Goal: Information Seeking & Learning: Check status

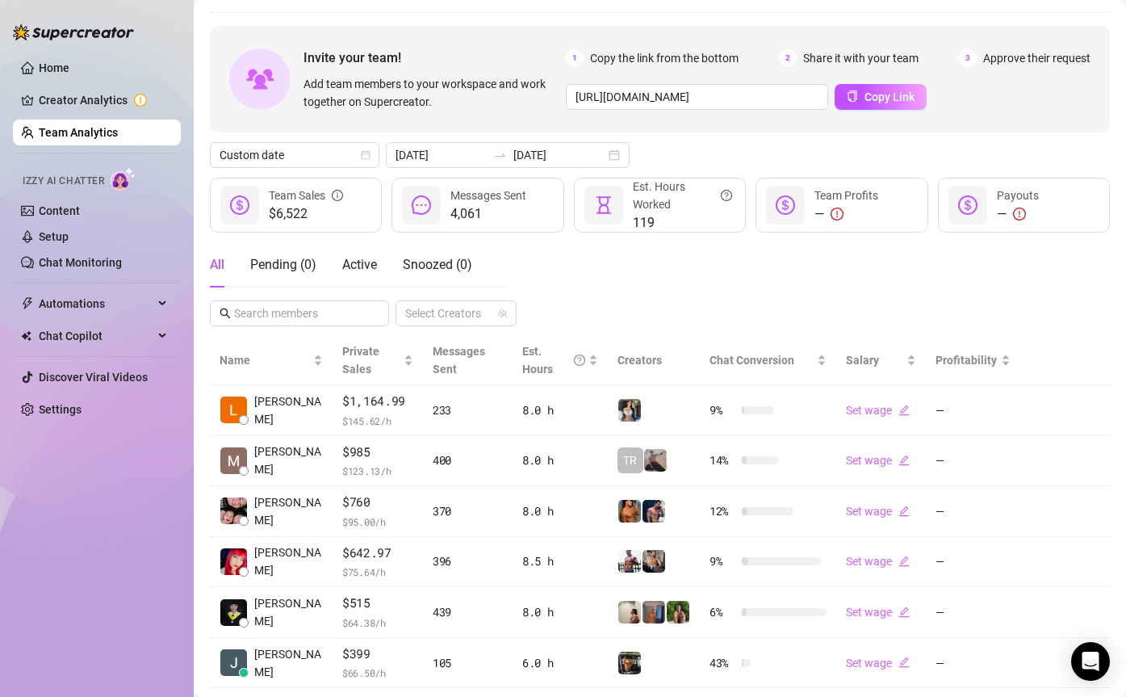
click at [438, 134] on div "Invite your team! Add team members to your workspace and work together on Super…" at bounding box center [660, 481] width 900 height 910
click at [448, 154] on input "[DATE]" at bounding box center [442, 155] width 92 height 18
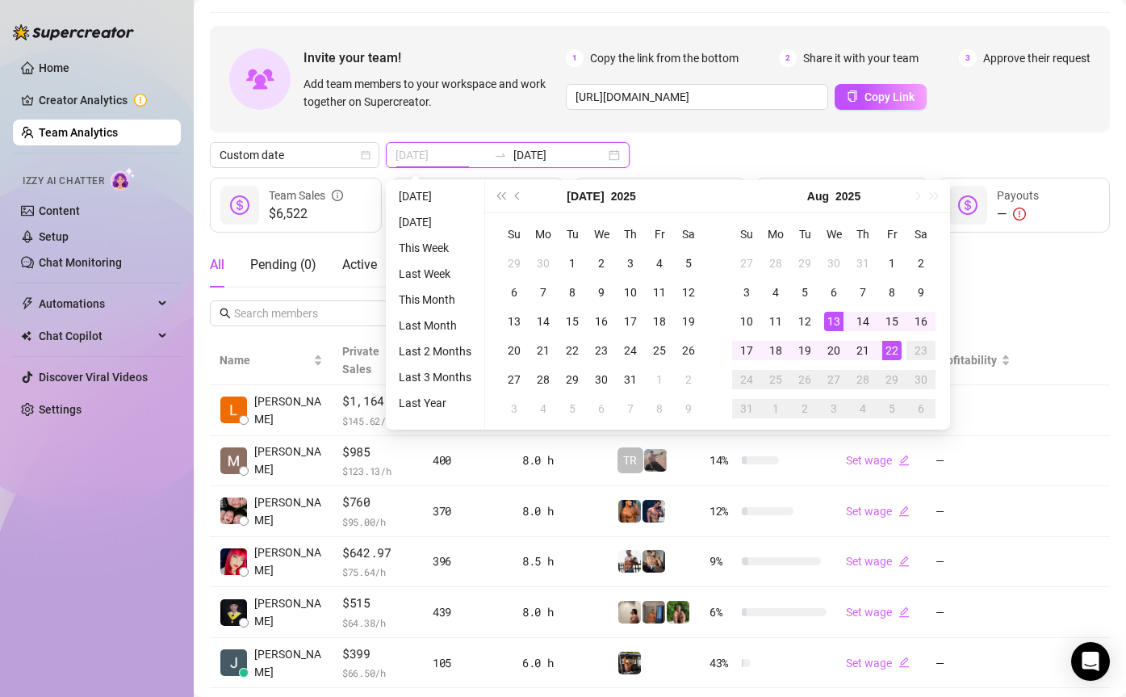
type input "[DATE]"
click at [892, 349] on div "22" at bounding box center [891, 350] width 19 height 19
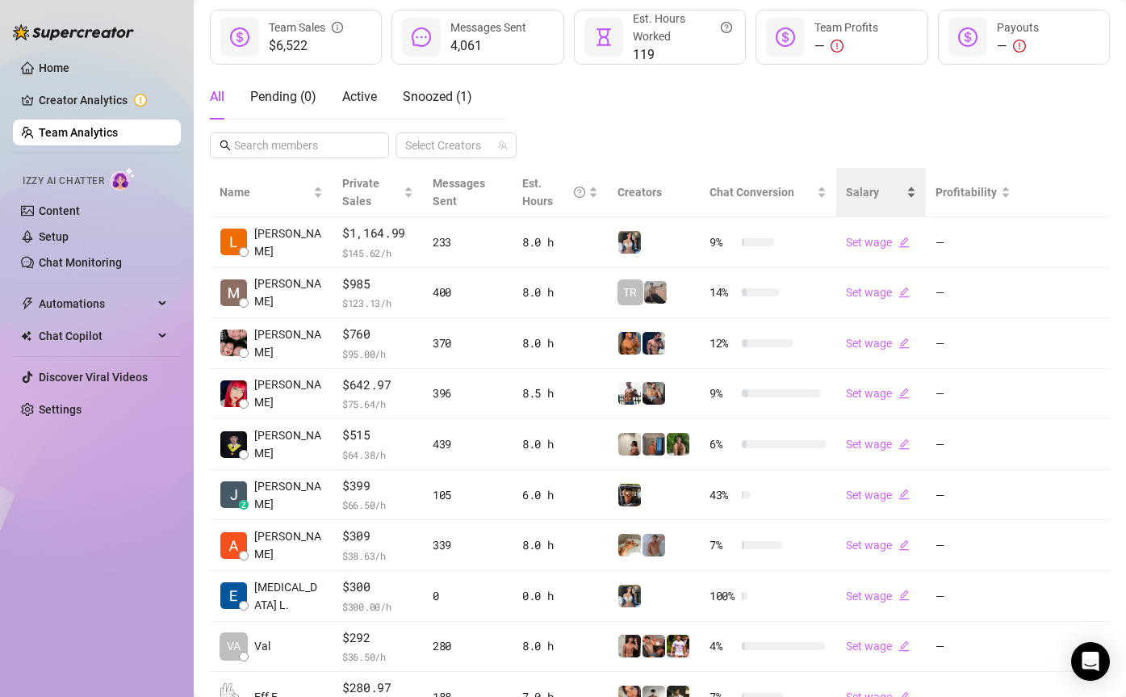
scroll to position [336, 0]
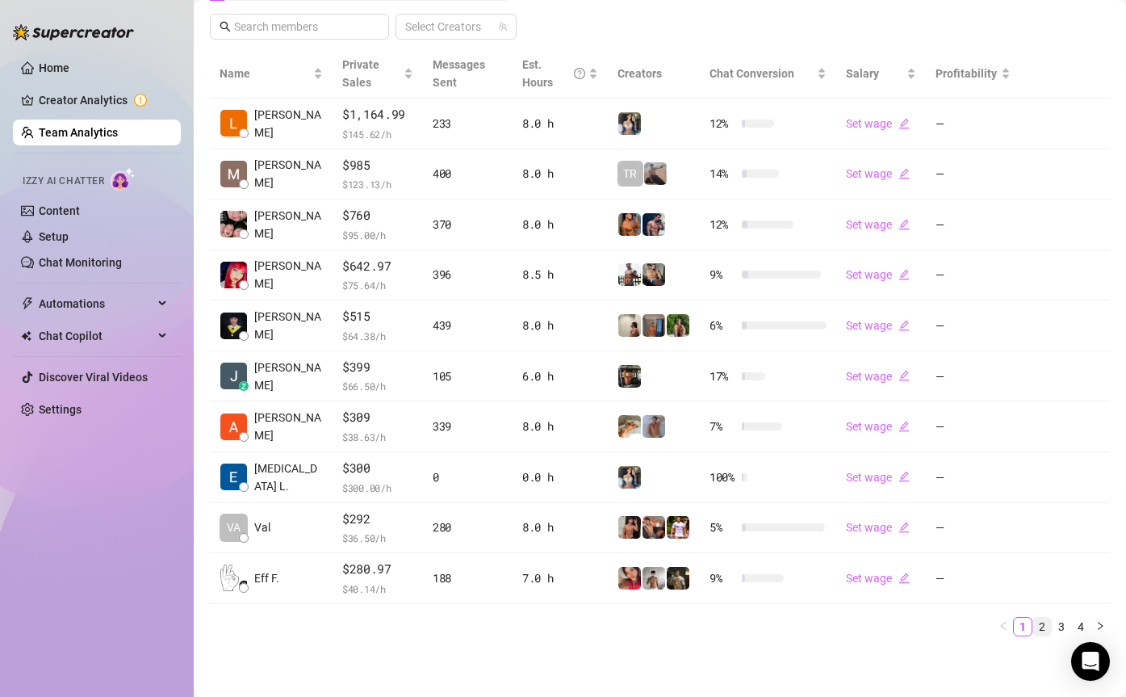
click at [1040, 622] on link "2" at bounding box center [1042, 626] width 18 height 18
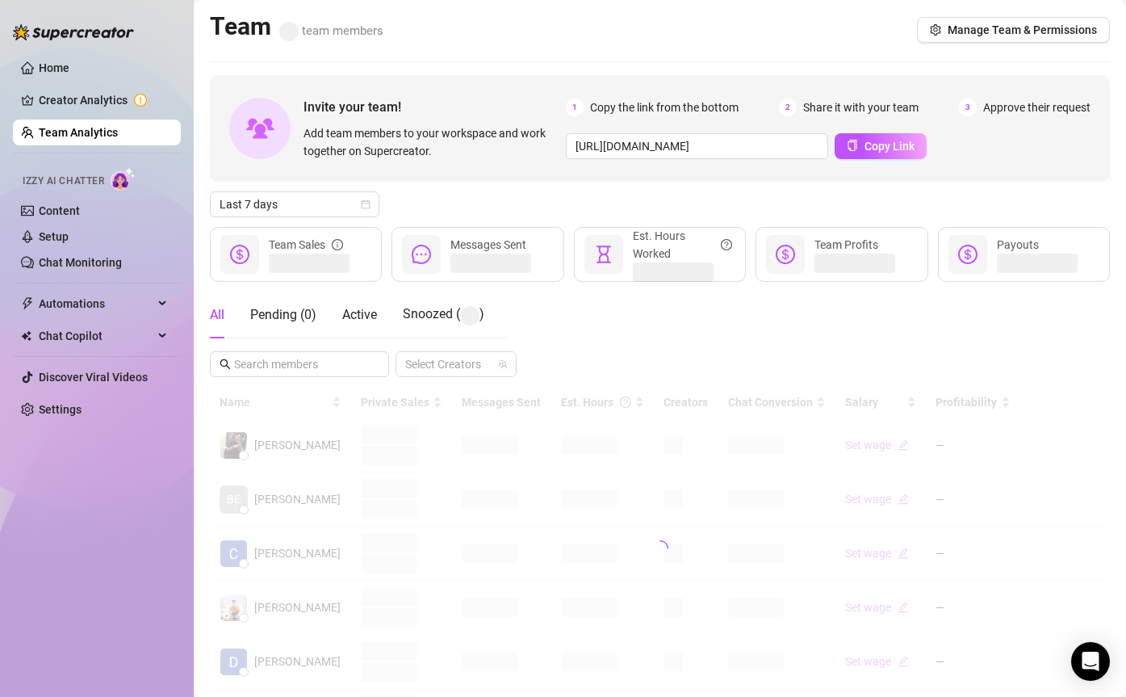
click at [322, 190] on div "Invite your team! Add team members to your workspace and work together on Super…" at bounding box center [660, 539] width 900 height 929
click at [322, 200] on span "Last 7 days" at bounding box center [295, 204] width 150 height 24
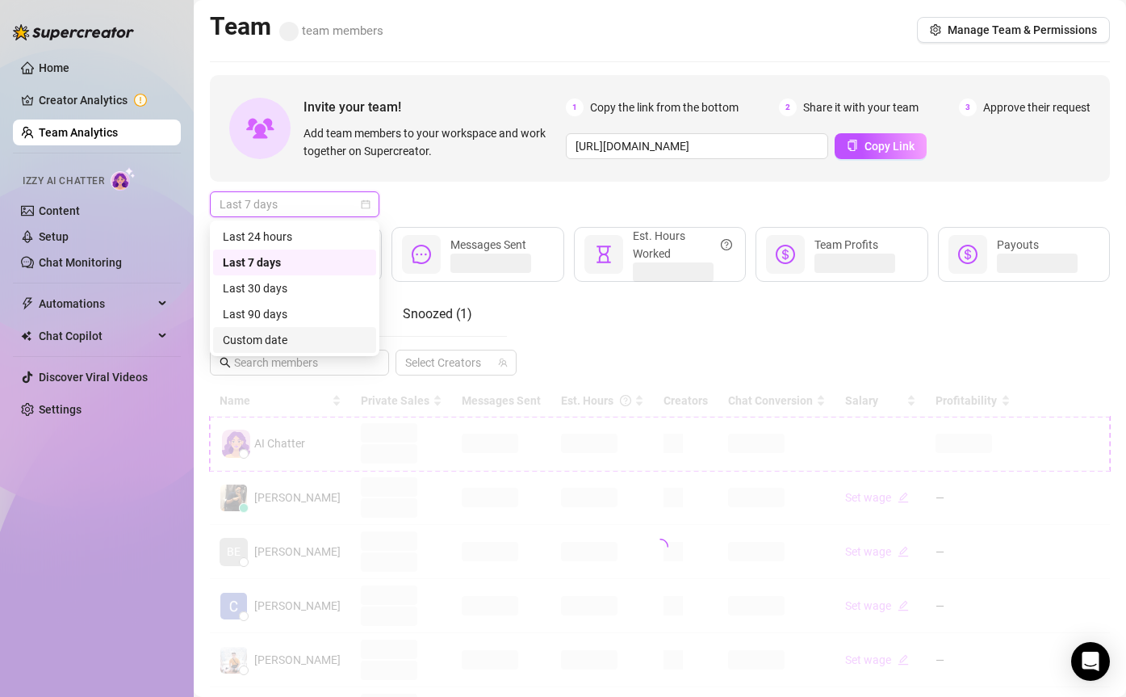
click at [342, 332] on div "Custom date" at bounding box center [295, 340] width 144 height 18
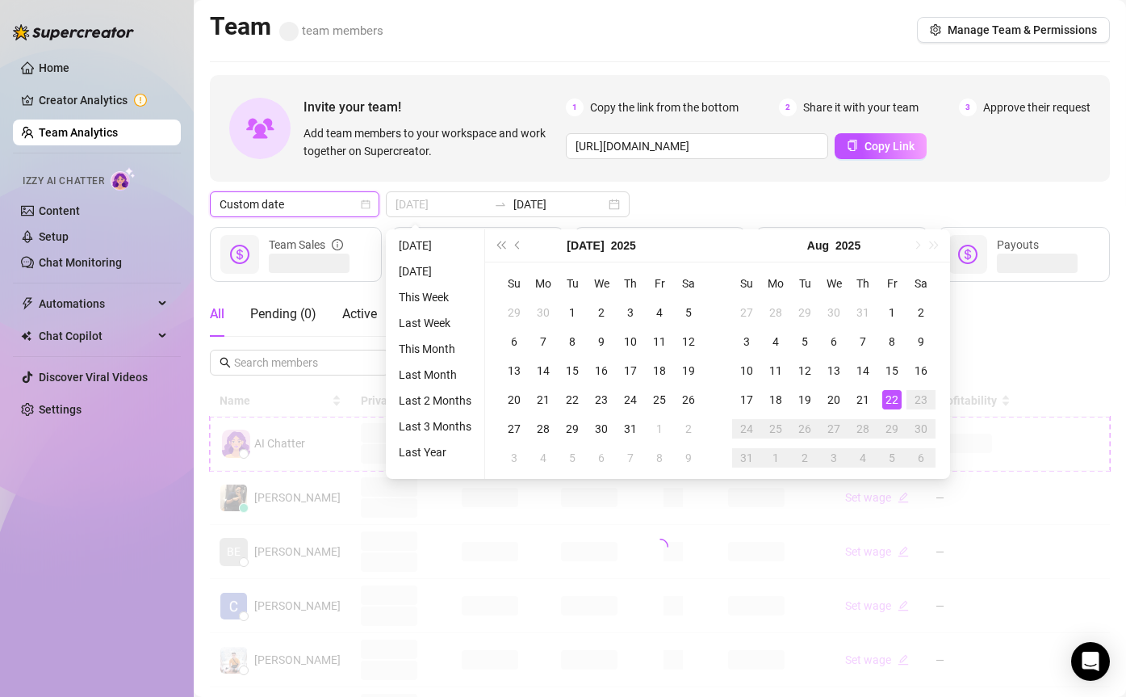
click at [901, 403] on td "22" at bounding box center [891, 399] width 29 height 29
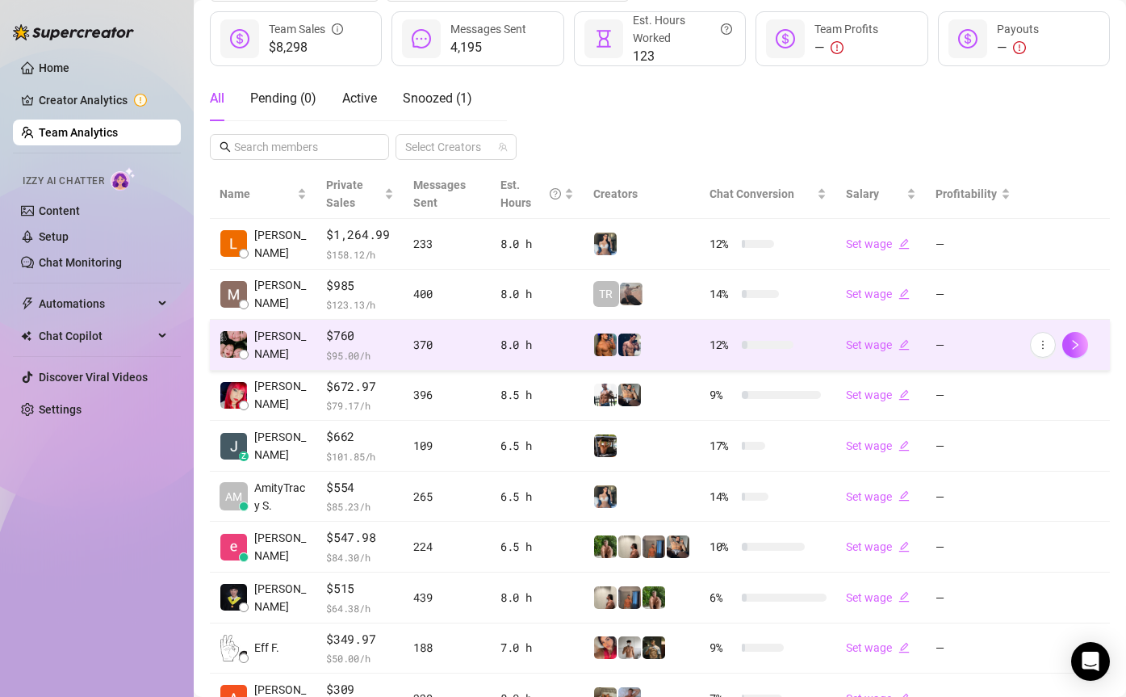
scroll to position [336, 0]
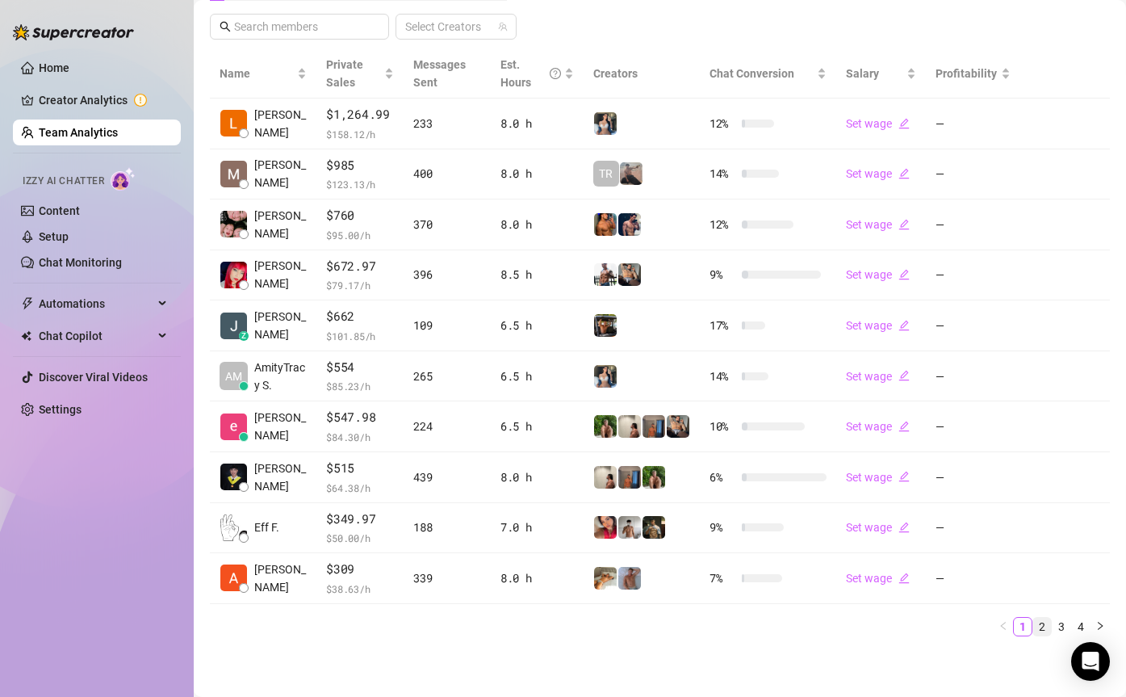
click at [1039, 620] on link "2" at bounding box center [1042, 626] width 18 height 18
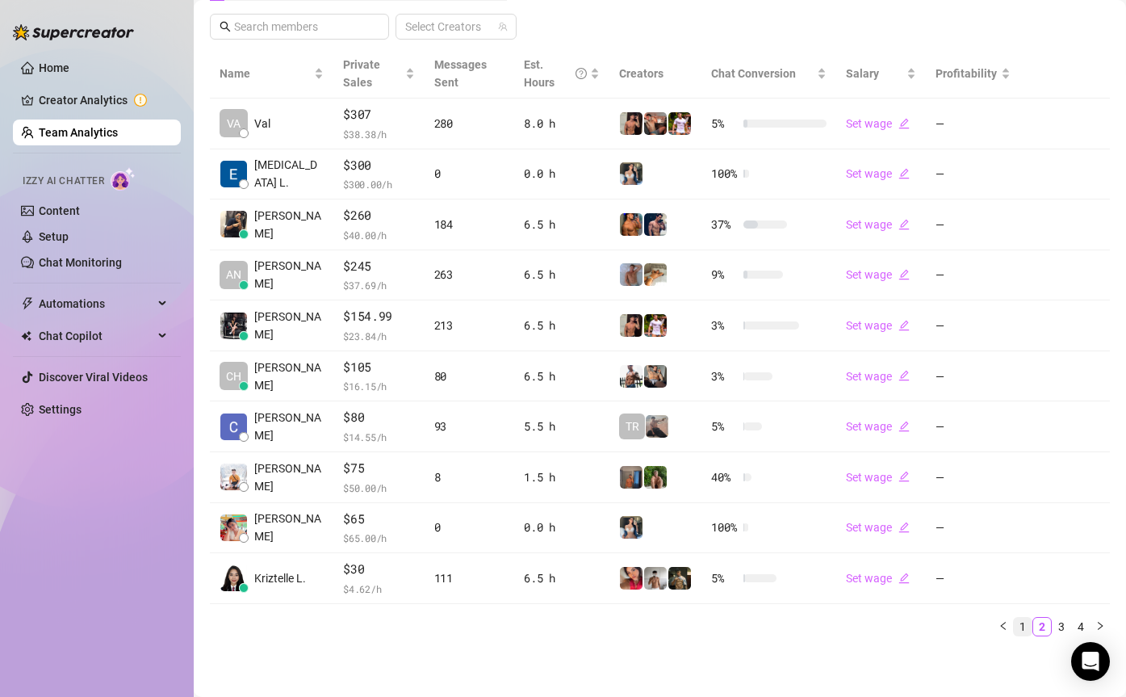
click at [1027, 630] on link "1" at bounding box center [1023, 626] width 18 height 18
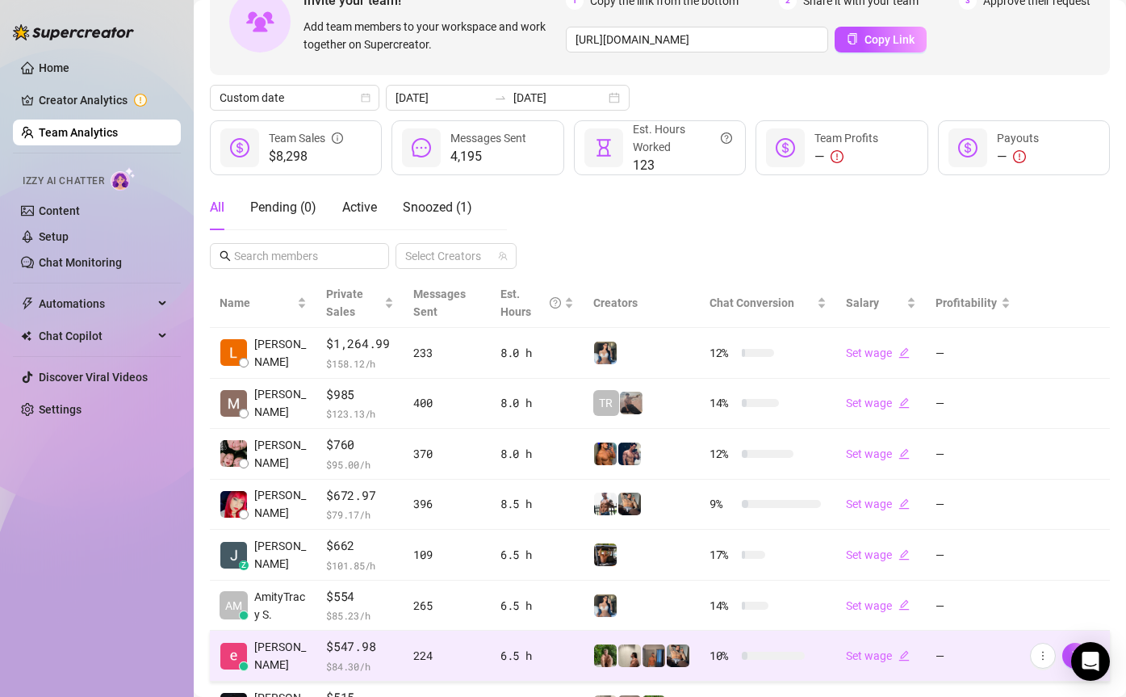
scroll to position [0, 0]
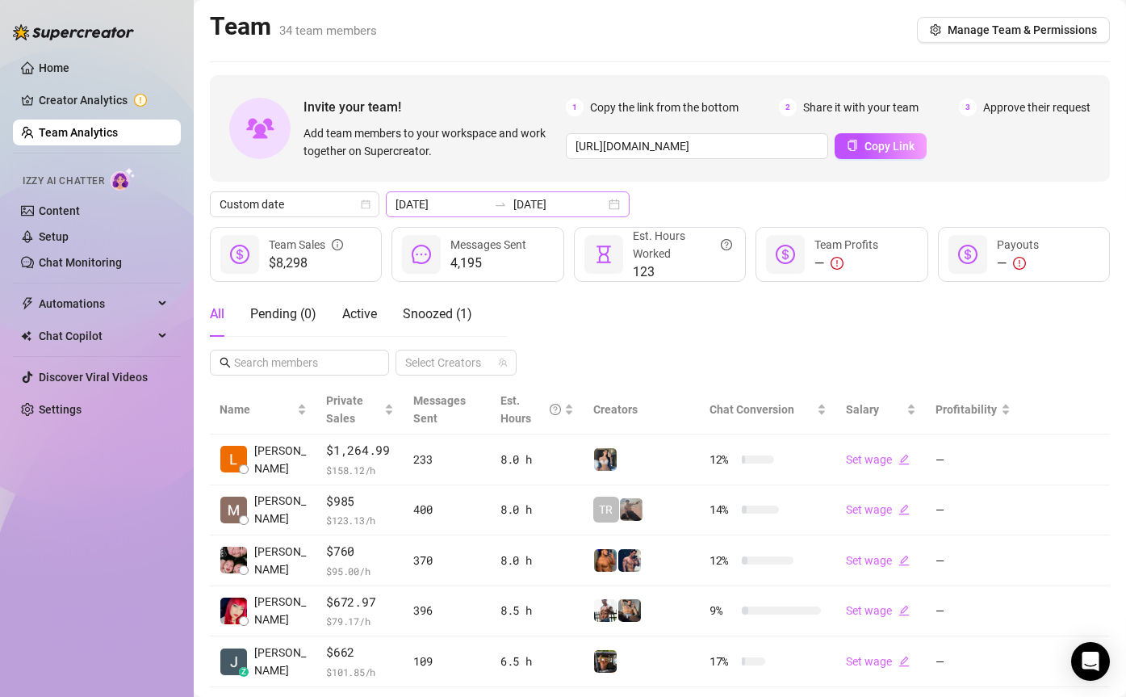
click at [496, 213] on div "2025-08-22 2025-08-22" at bounding box center [508, 204] width 244 height 26
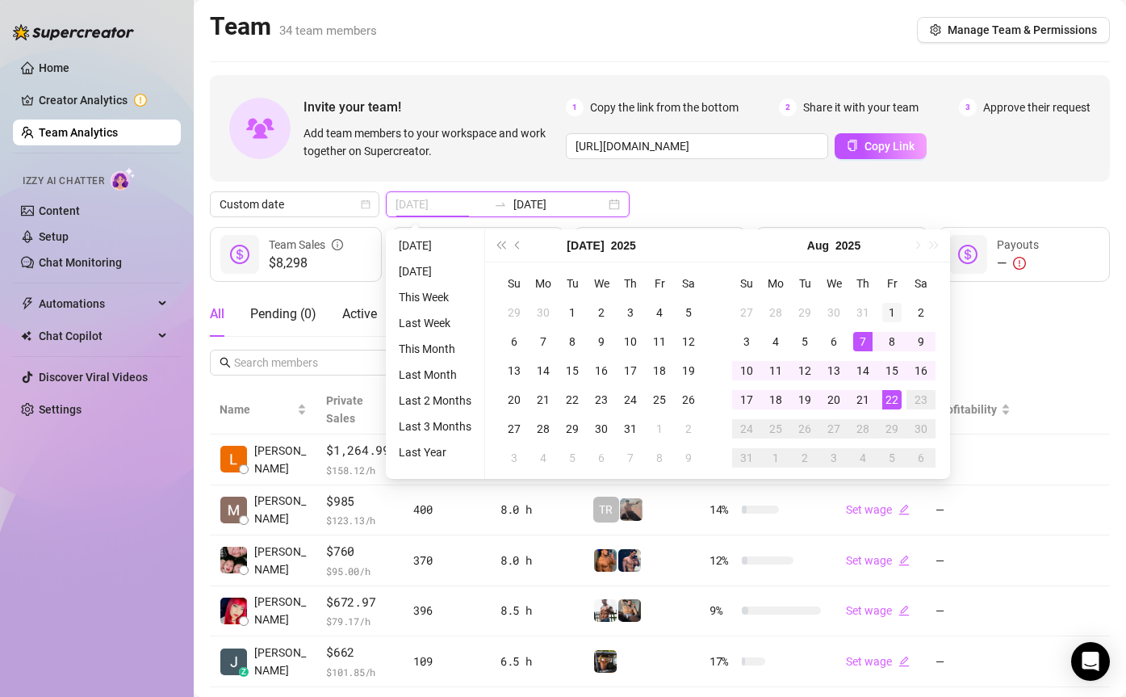
type input "2025-08-01"
click at [893, 309] on div "1" at bounding box center [891, 312] width 19 height 19
click at [880, 401] on td "22" at bounding box center [891, 399] width 29 height 29
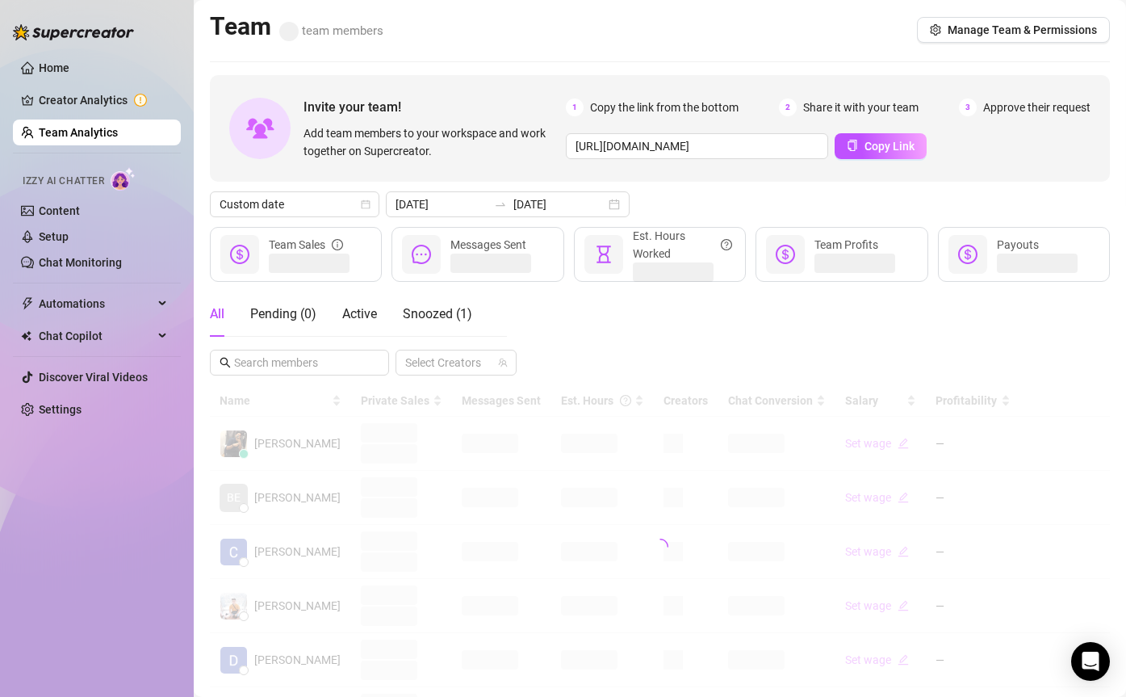
scroll to position [354, 0]
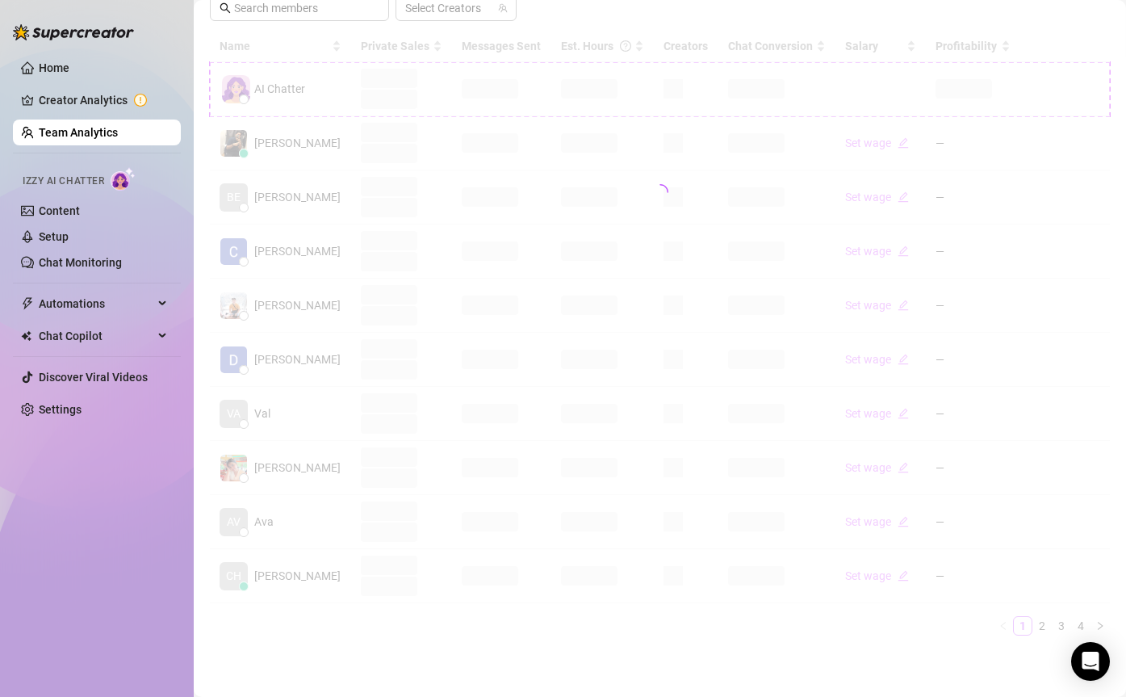
click at [1035, 652] on main "Team team members Manage Team & Permissions Invite your team! Add team members …" at bounding box center [660, 171] width 932 height 1051
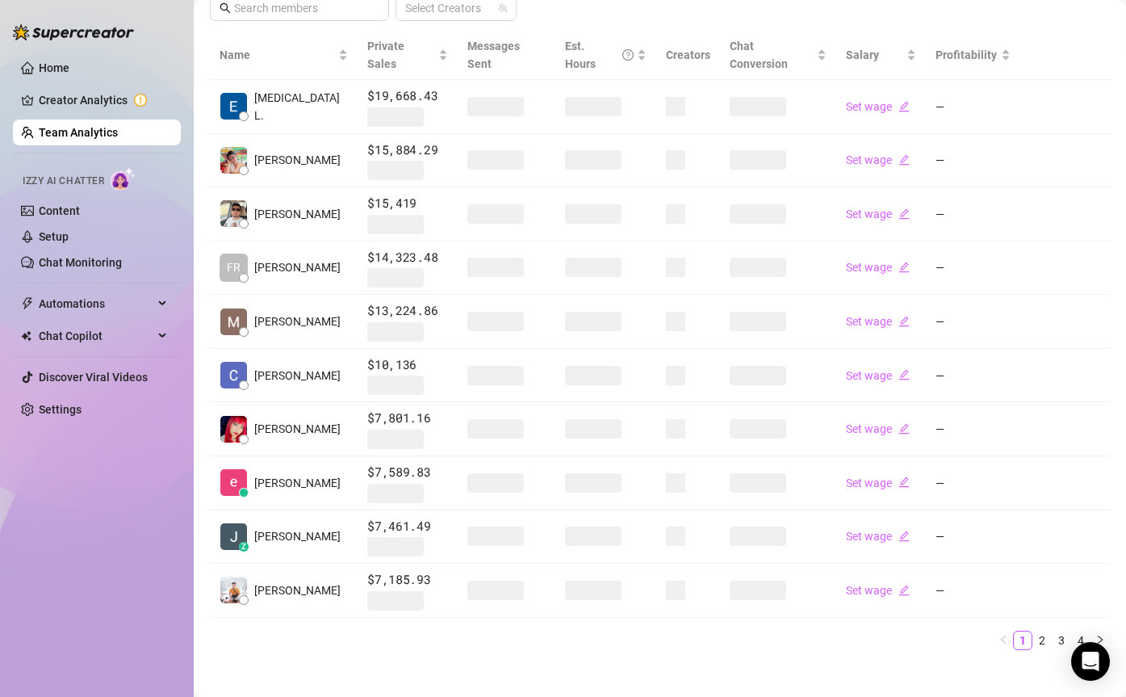
scroll to position [350, 0]
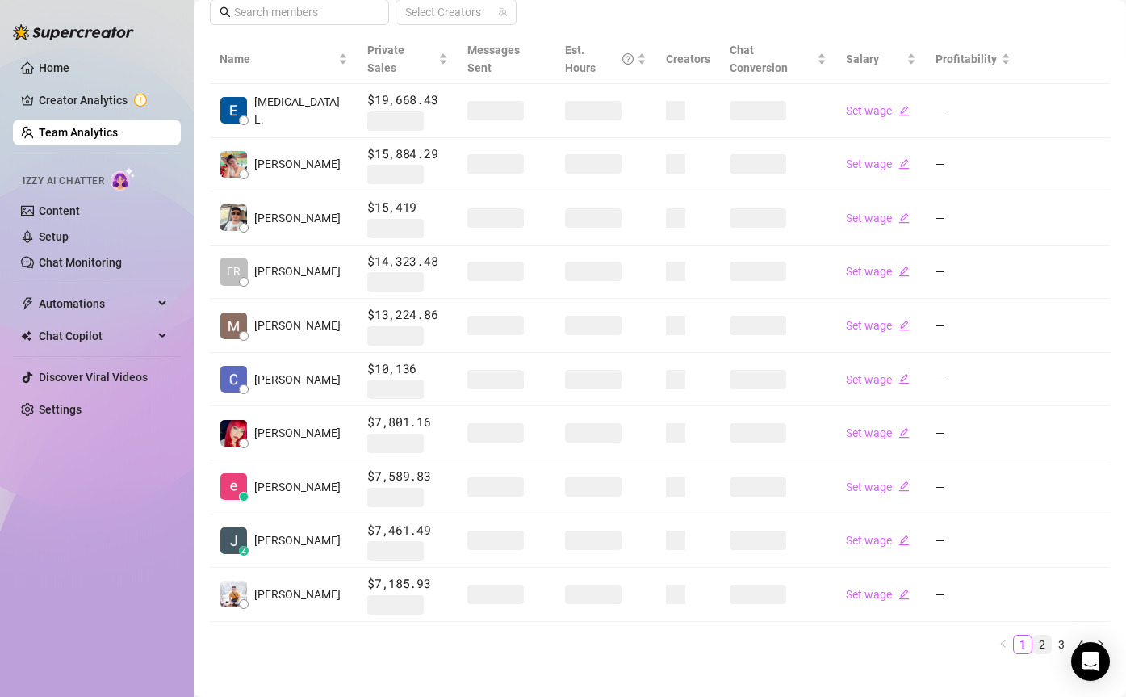
click at [1048, 635] on link "2" at bounding box center [1042, 644] width 18 height 18
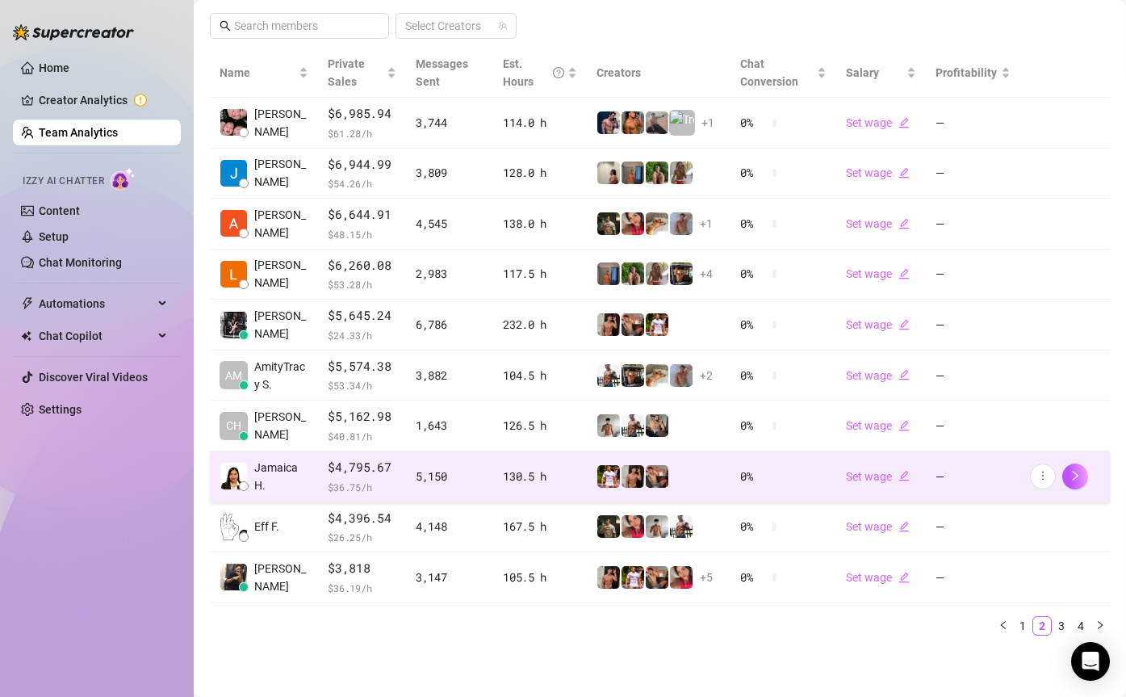
scroll to position [336, 0]
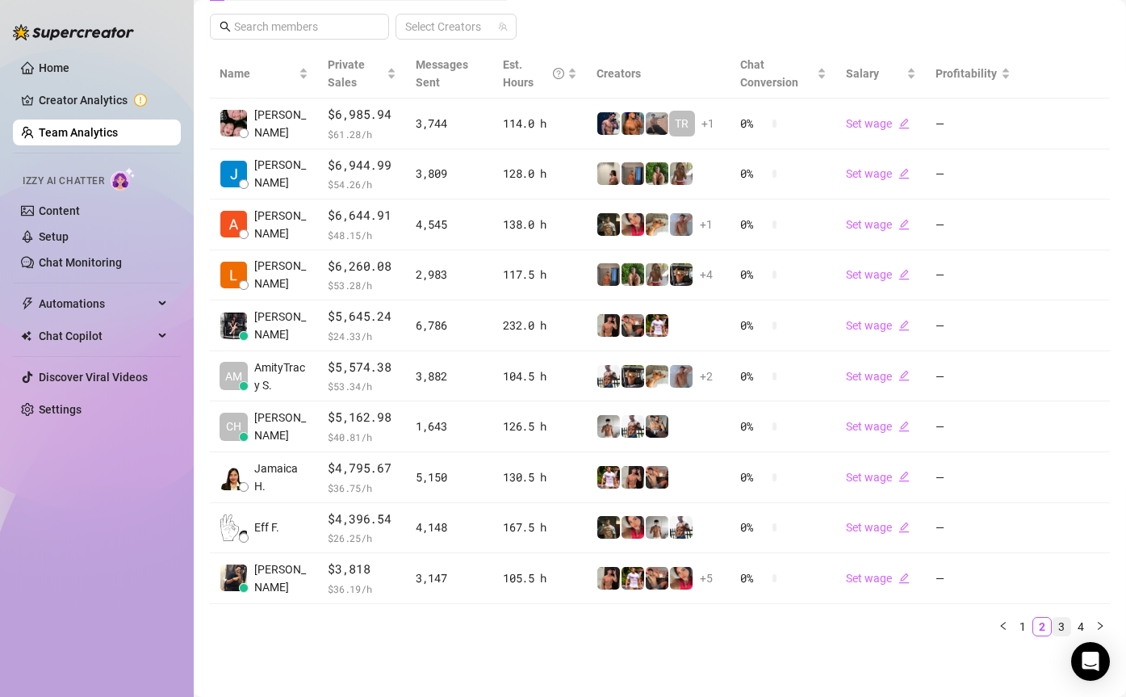
click at [1063, 624] on link "3" at bounding box center [1062, 626] width 18 height 18
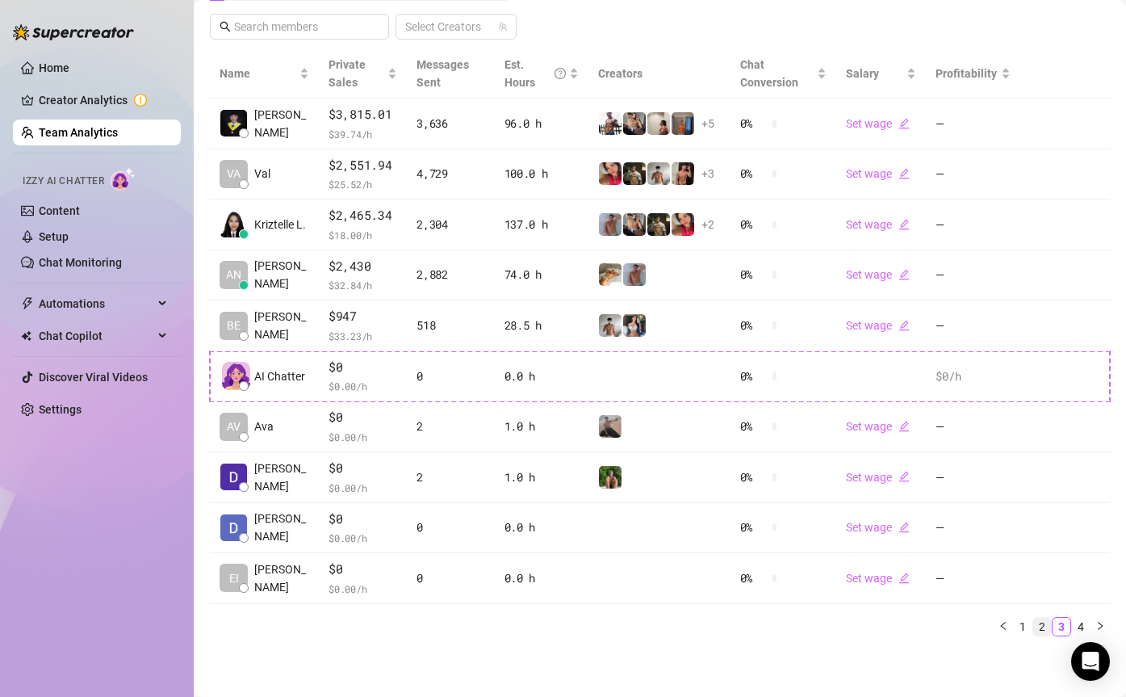
click at [1042, 623] on link "2" at bounding box center [1042, 626] width 18 height 18
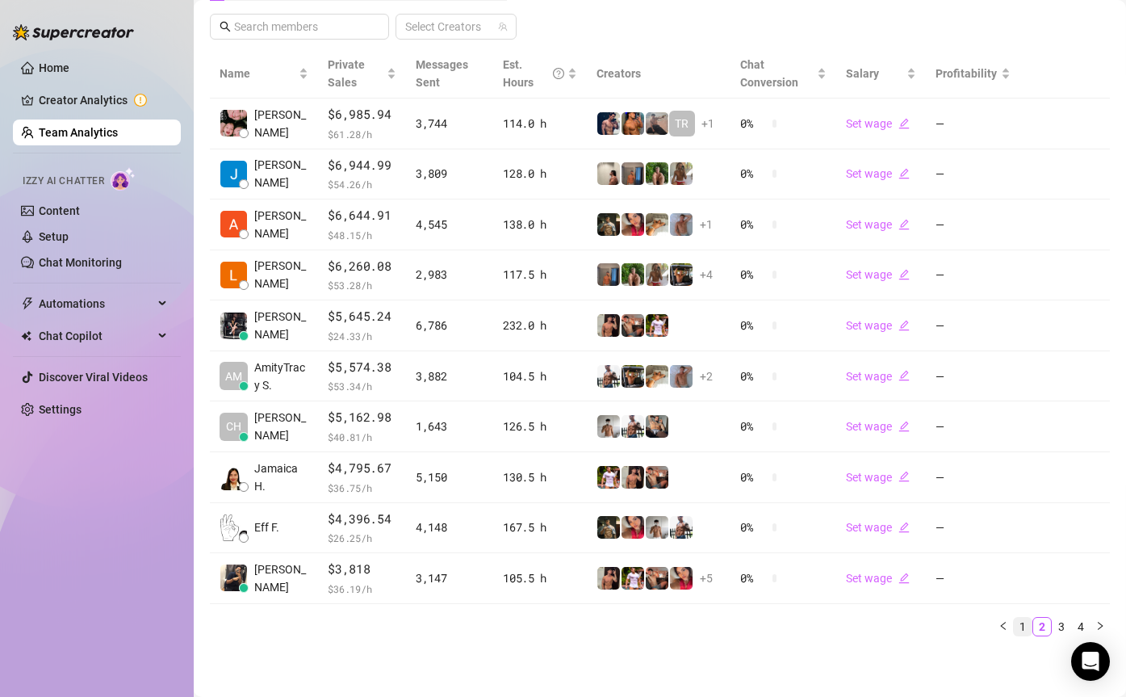
click at [1026, 621] on link "1" at bounding box center [1023, 626] width 18 height 18
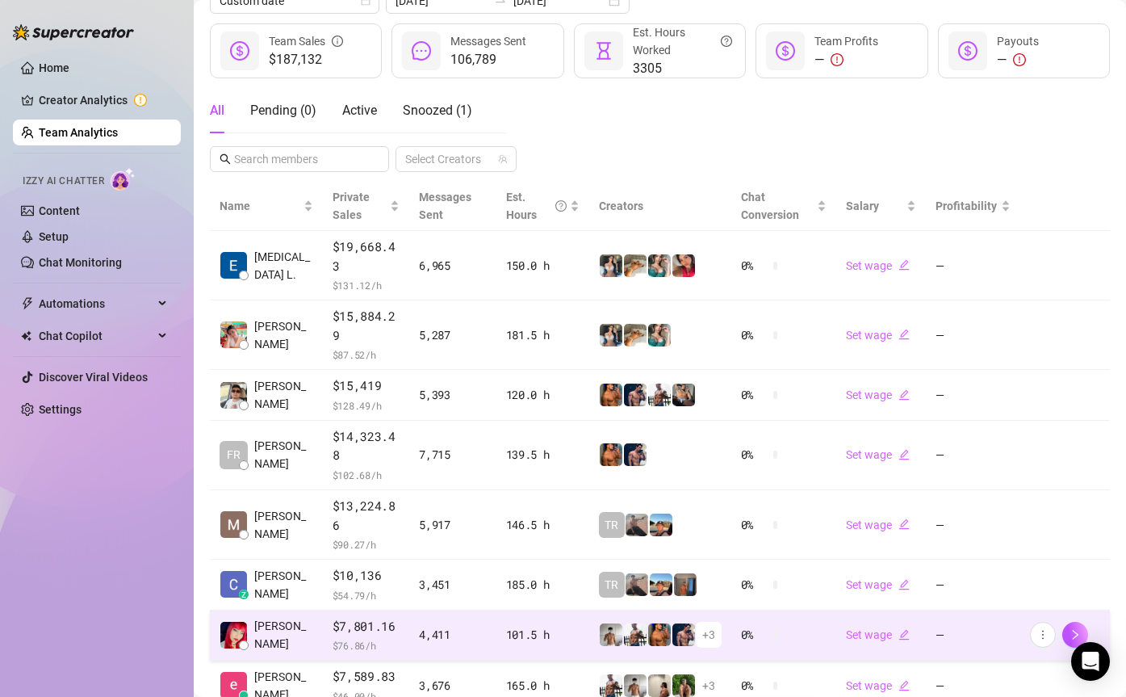
scroll to position [0, 0]
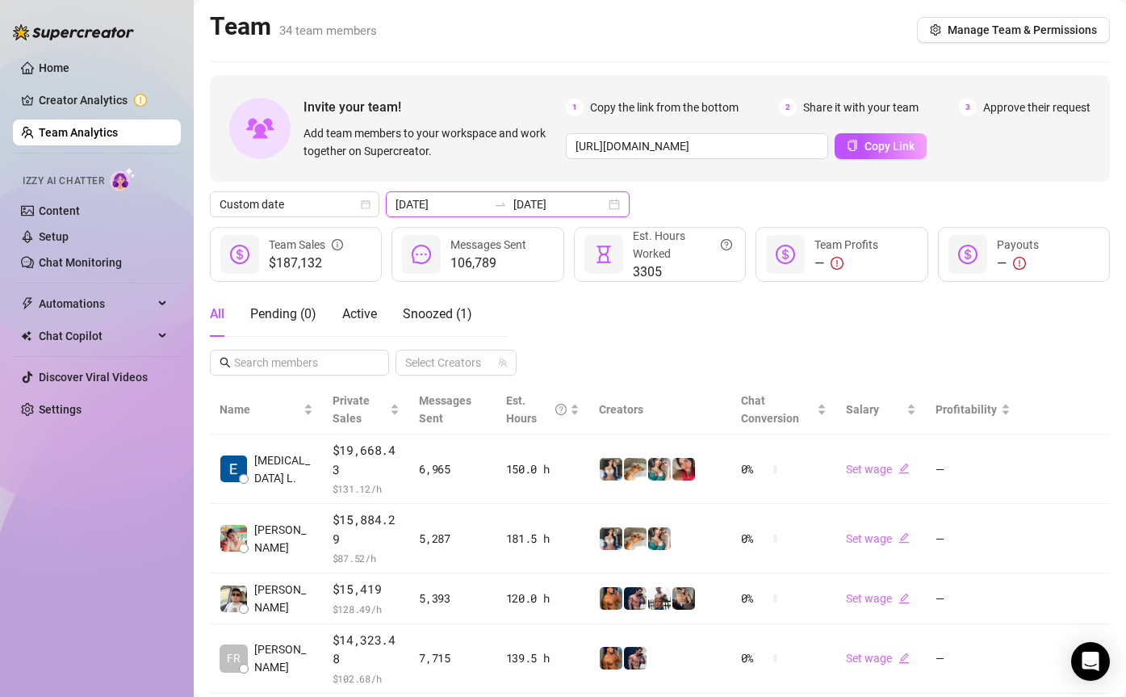
click at [513, 207] on input "[DATE]" at bounding box center [559, 204] width 92 height 18
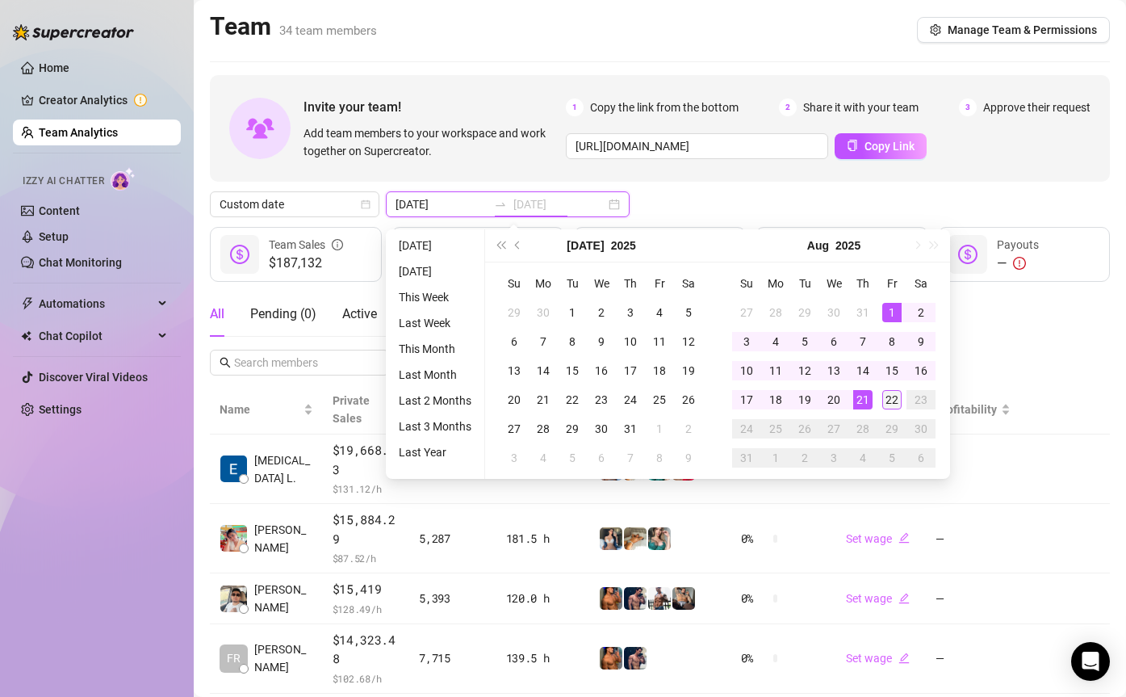
type input "[DATE]"
click at [886, 394] on div "22" at bounding box center [891, 399] width 19 height 19
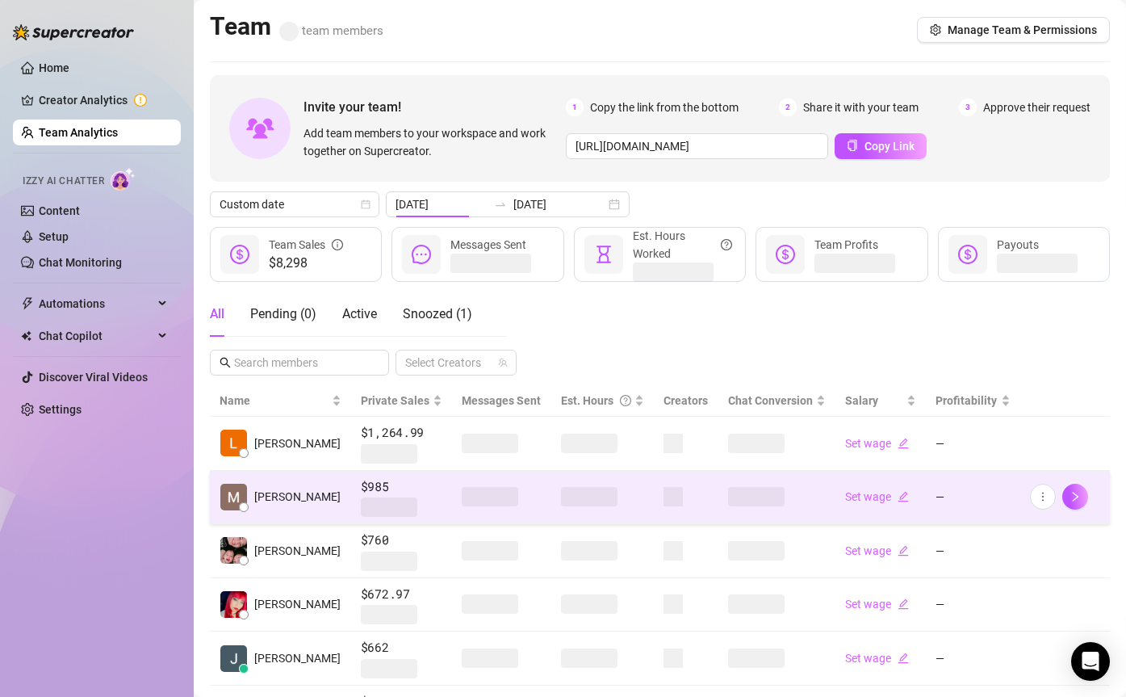
type input "[DATE]"
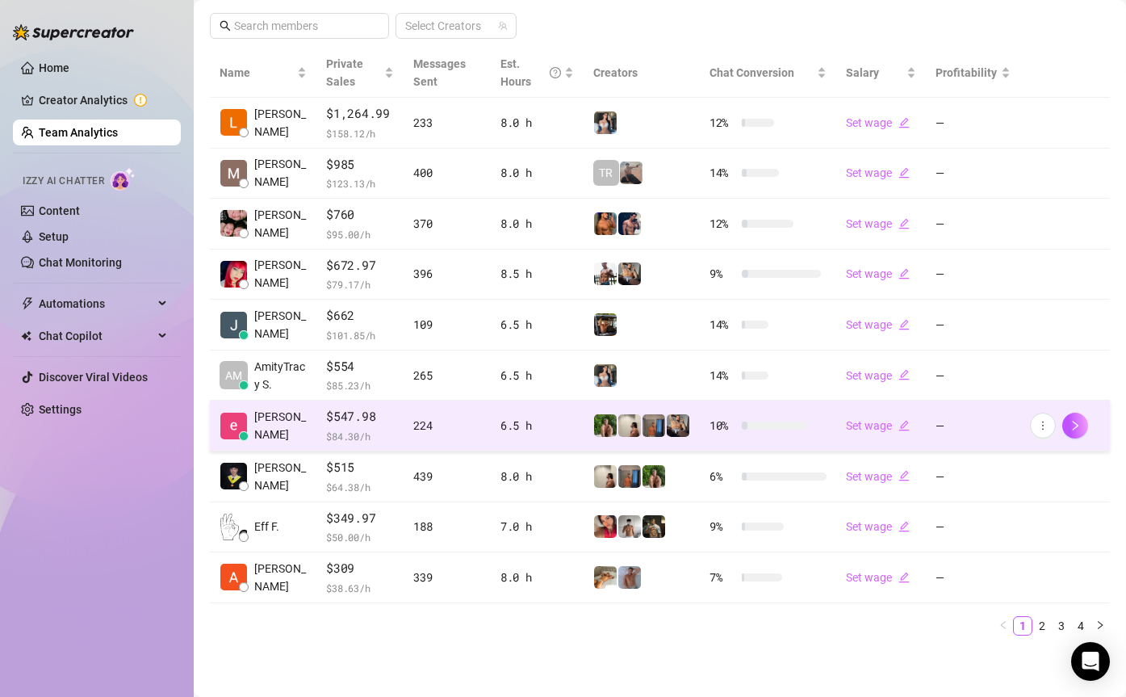
scroll to position [336, 0]
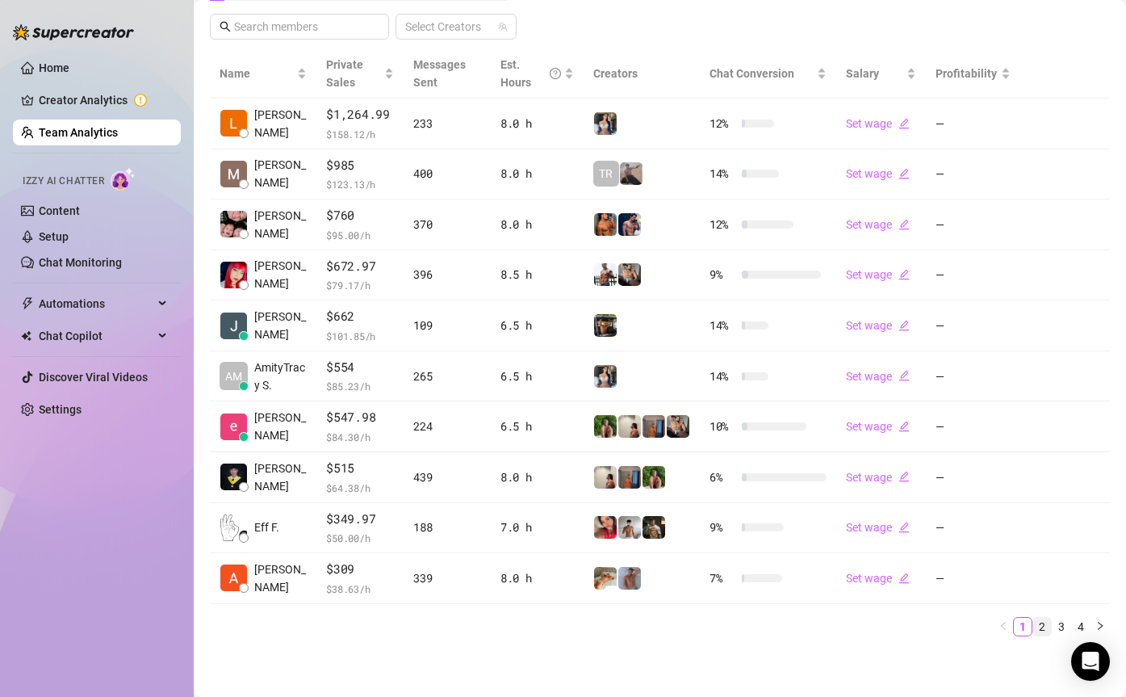
click at [1040, 628] on link "2" at bounding box center [1042, 626] width 18 height 18
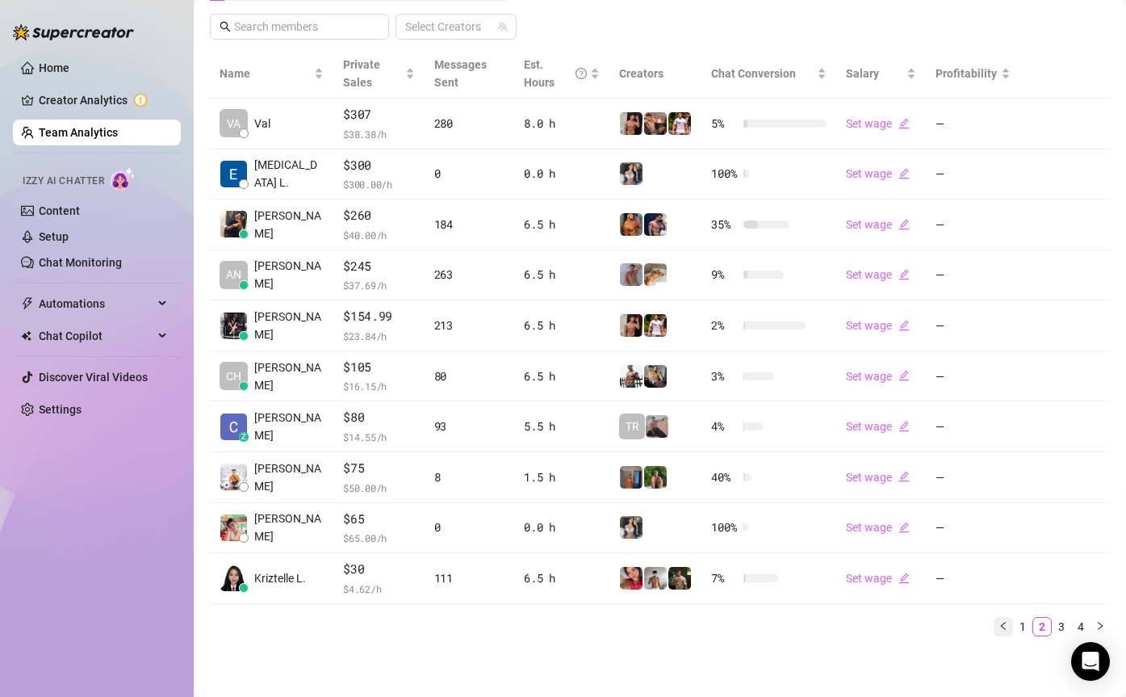
click at [1011, 621] on button "button" at bounding box center [1003, 626] width 19 height 19
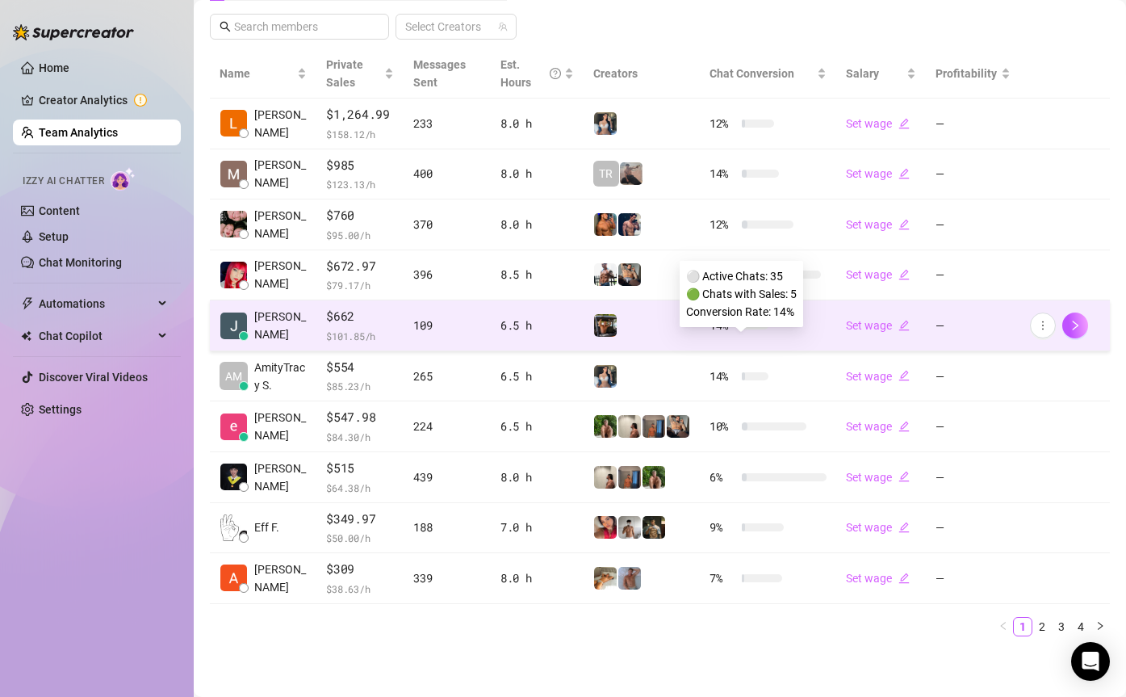
scroll to position [0, 0]
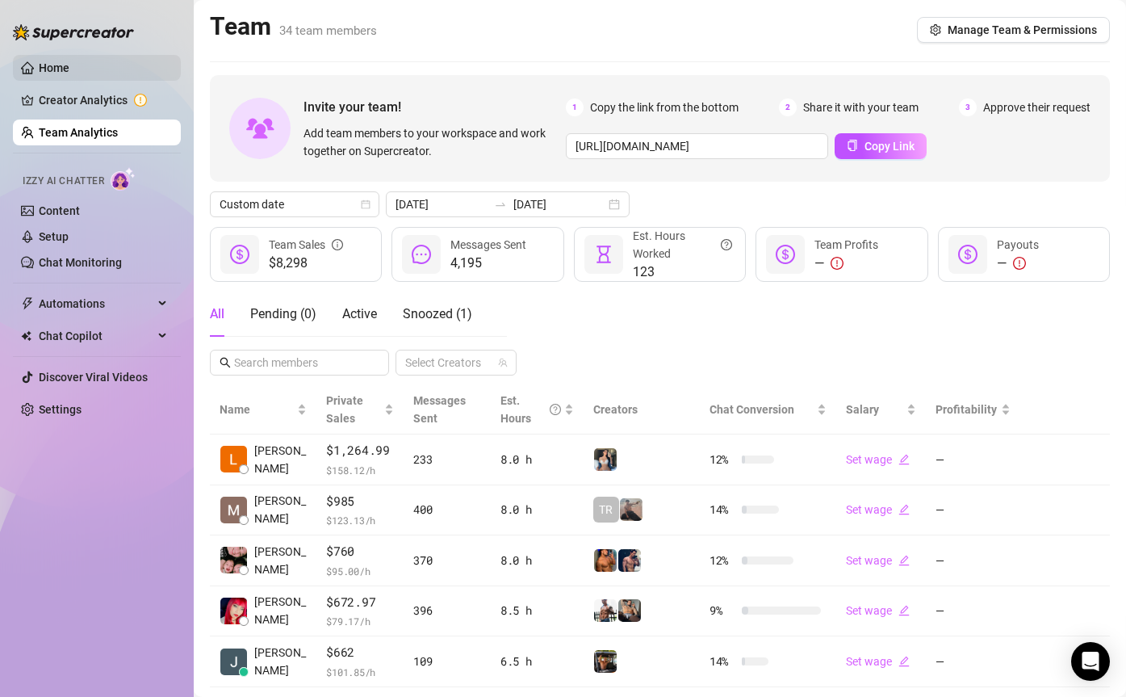
click at [69, 74] on link "Home" at bounding box center [54, 67] width 31 height 13
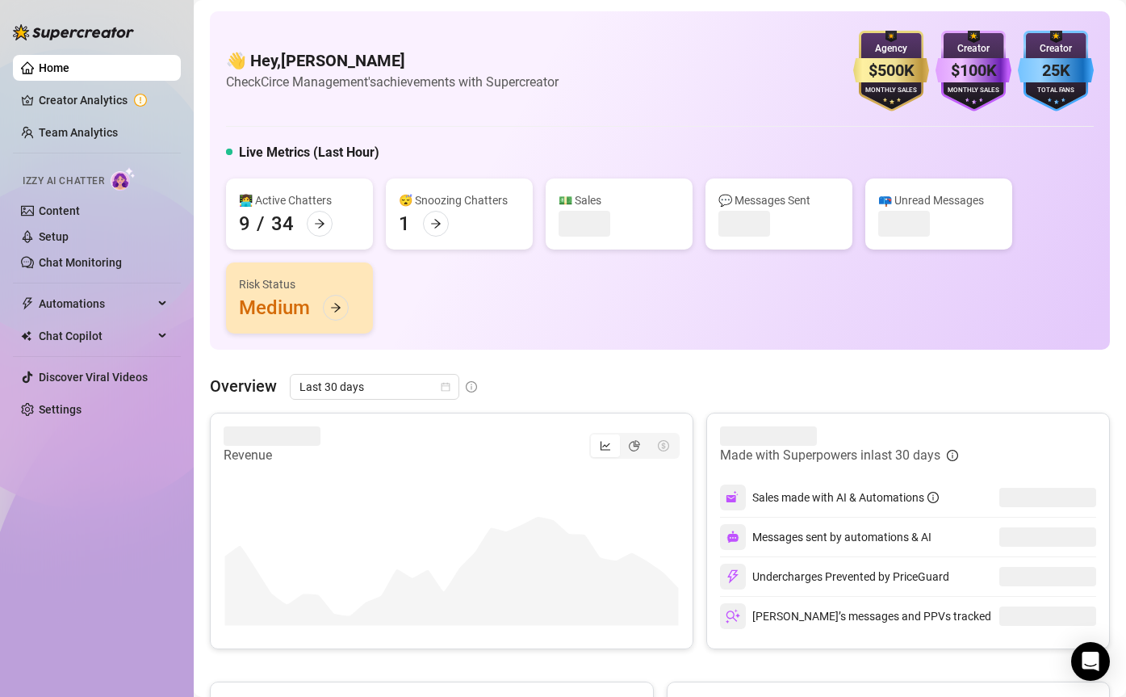
click at [385, 349] on div "👋 Hey, Chloe Louise Check Circe Management's achievements with Supercreator $50…" at bounding box center [660, 180] width 900 height 338
click at [383, 390] on span "Last 30 days" at bounding box center [374, 387] width 150 height 24
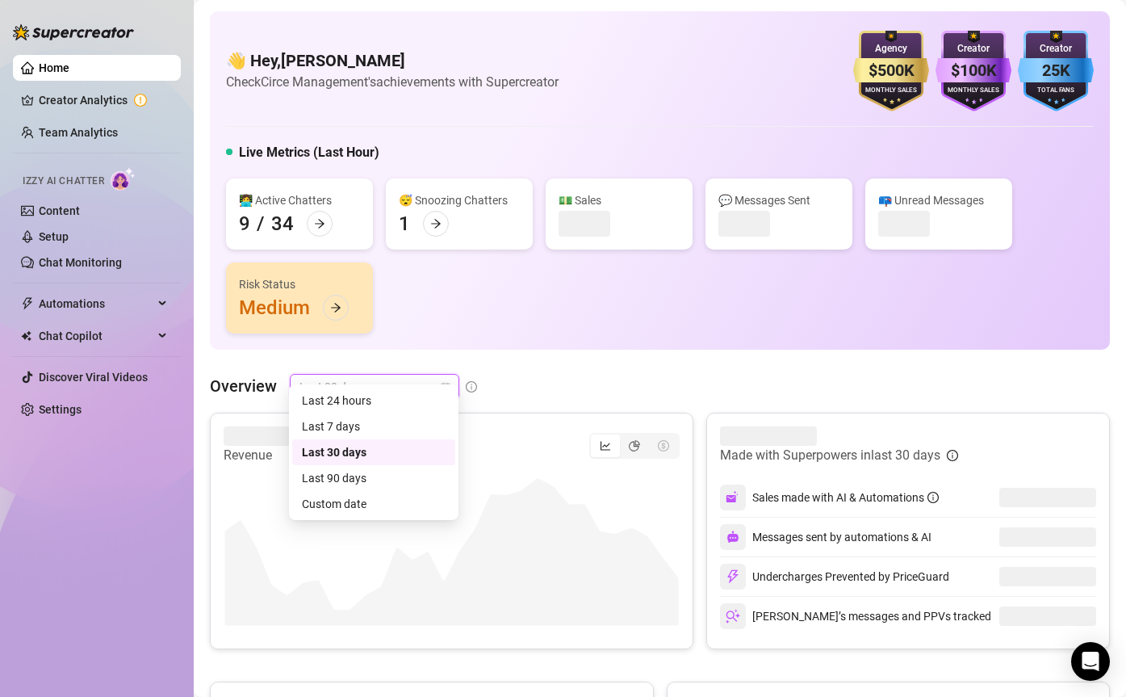
scroll to position [42, 0]
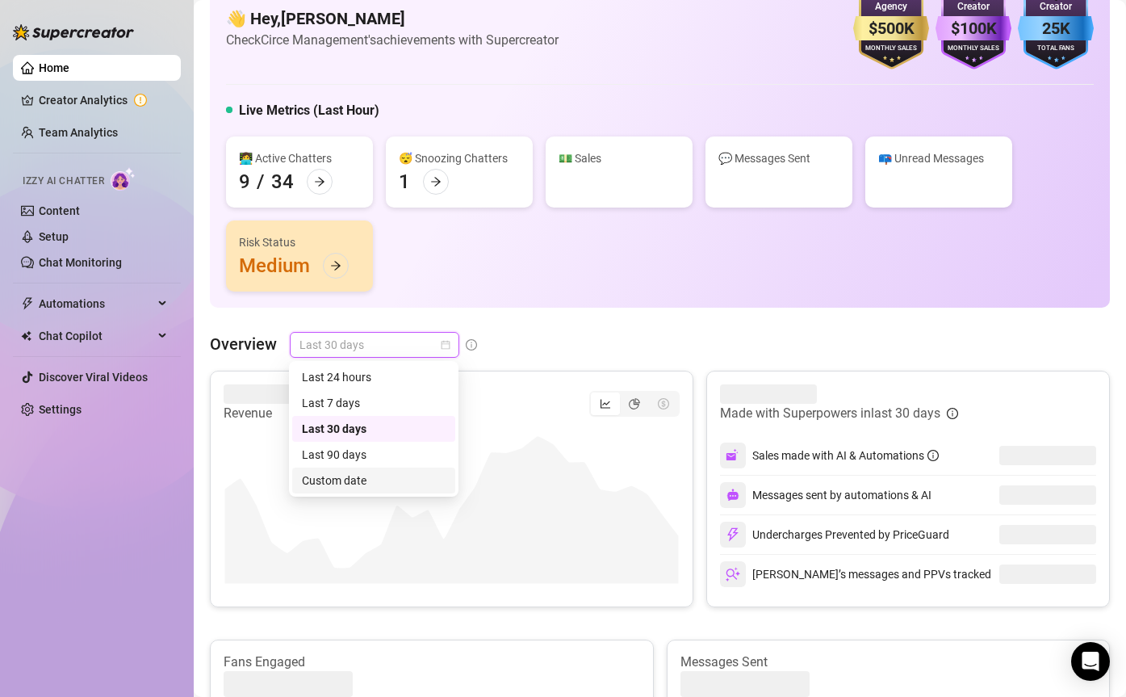
click at [357, 483] on div "Custom date" at bounding box center [374, 480] width 144 height 18
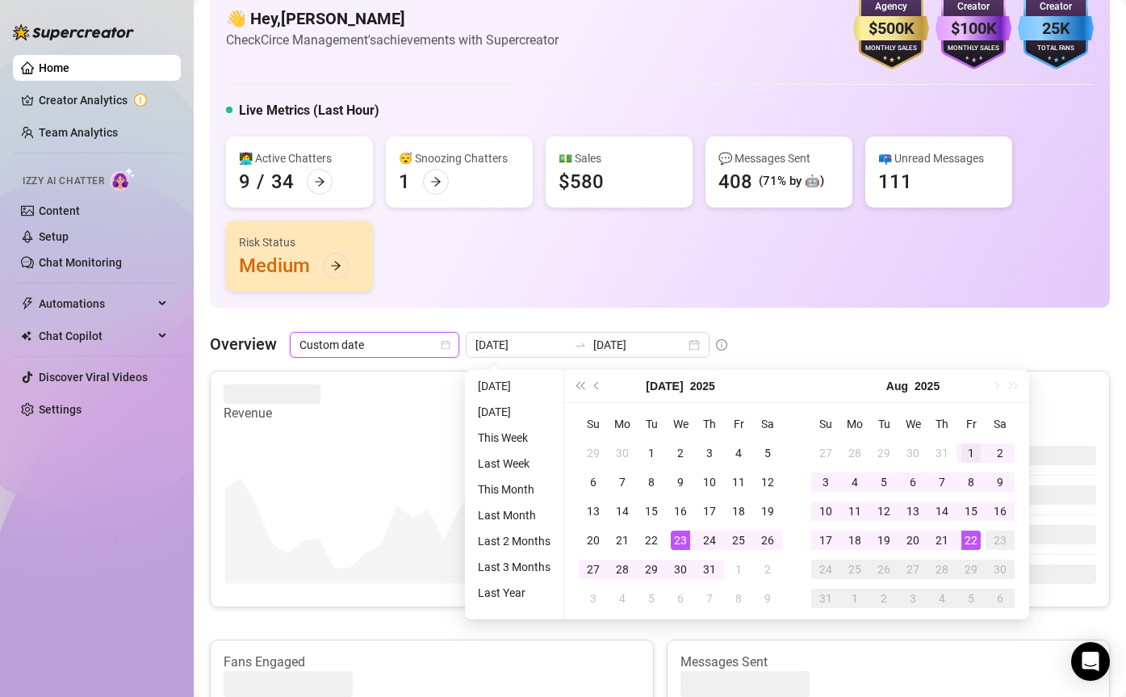
type input "2025-08-01"
click at [968, 450] on div "1" at bounding box center [970, 452] width 19 height 19
click at [935, 538] on div "21" at bounding box center [941, 539] width 19 height 19
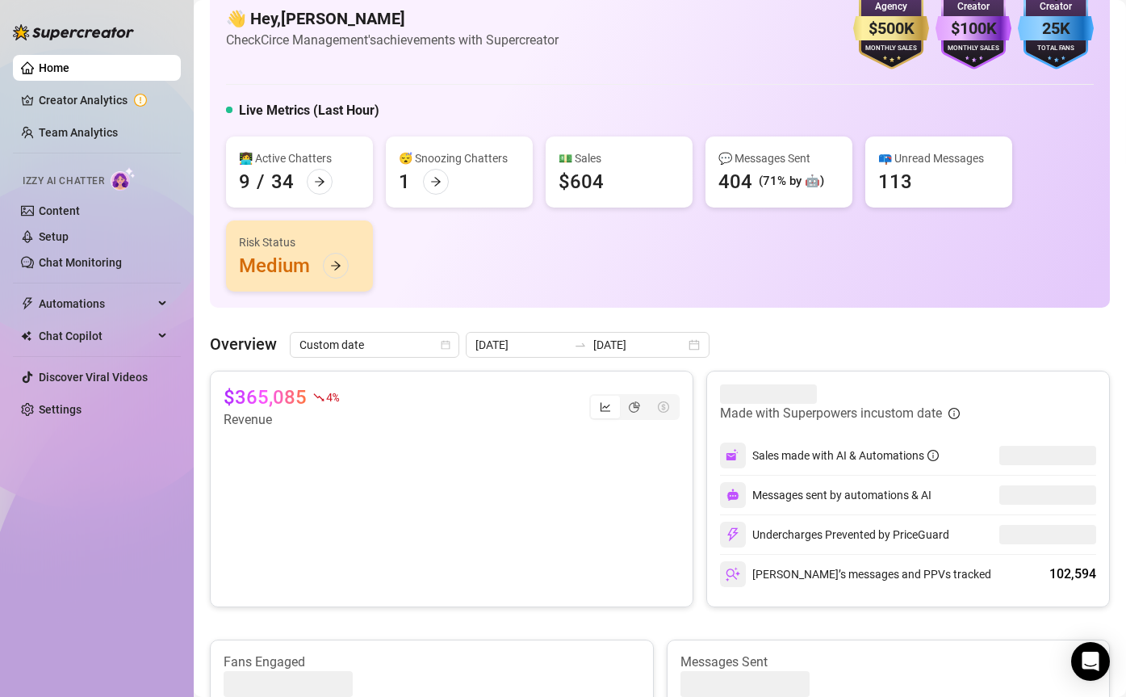
scroll to position [61, 0]
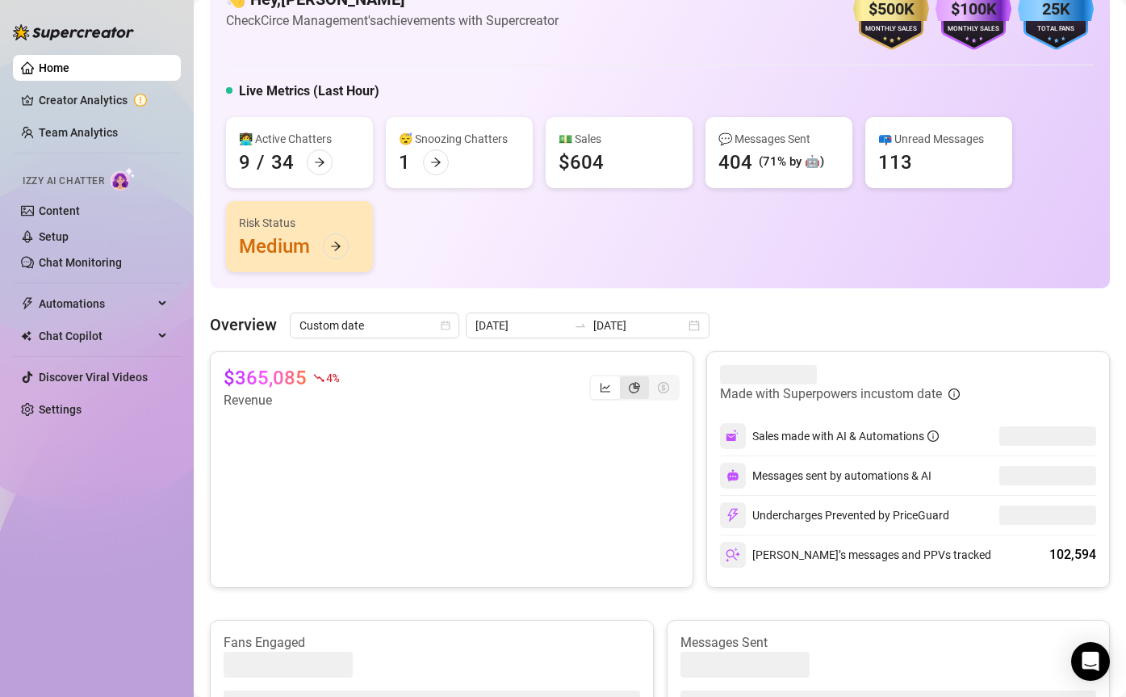
click at [635, 385] on icon "pie-chart" at bounding box center [634, 387] width 11 height 11
click at [624, 379] on input "segmented control" at bounding box center [624, 379] width 0 height 0
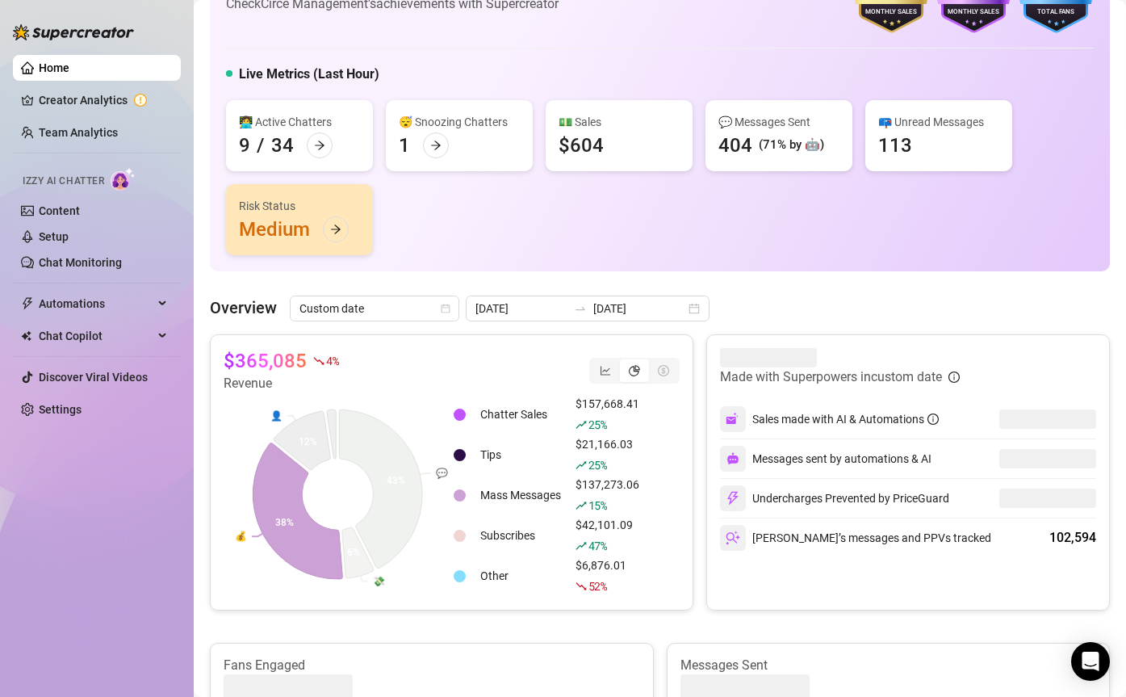
scroll to position [81, 0]
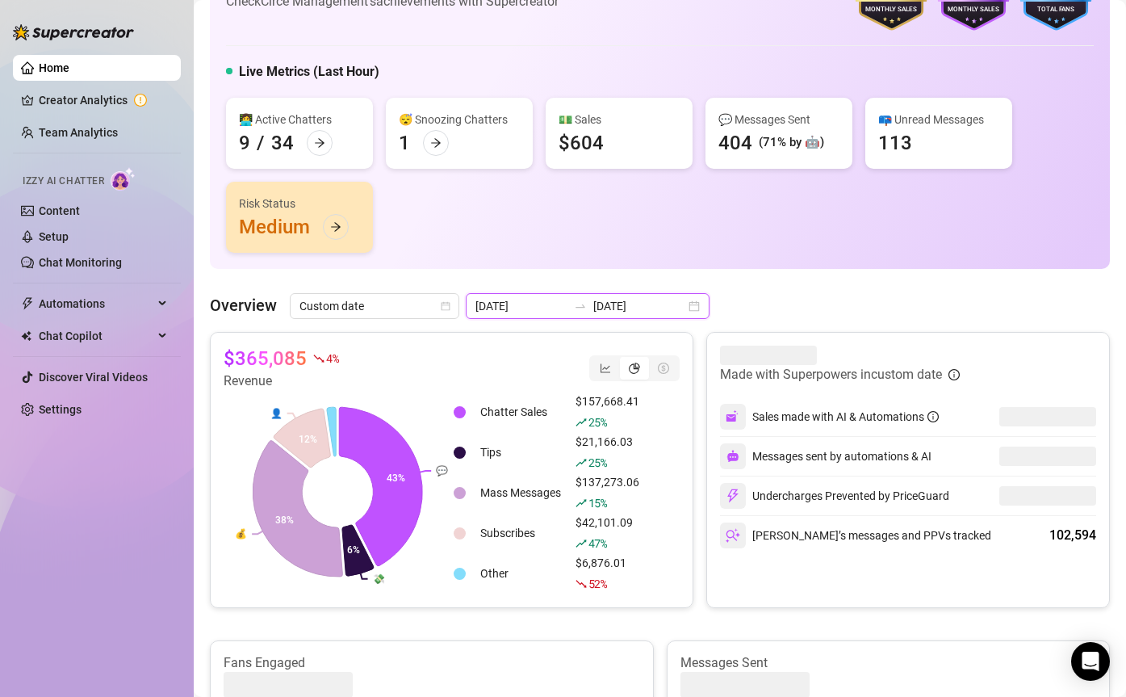
click at [603, 299] on input "2025-08-21" at bounding box center [639, 306] width 92 height 18
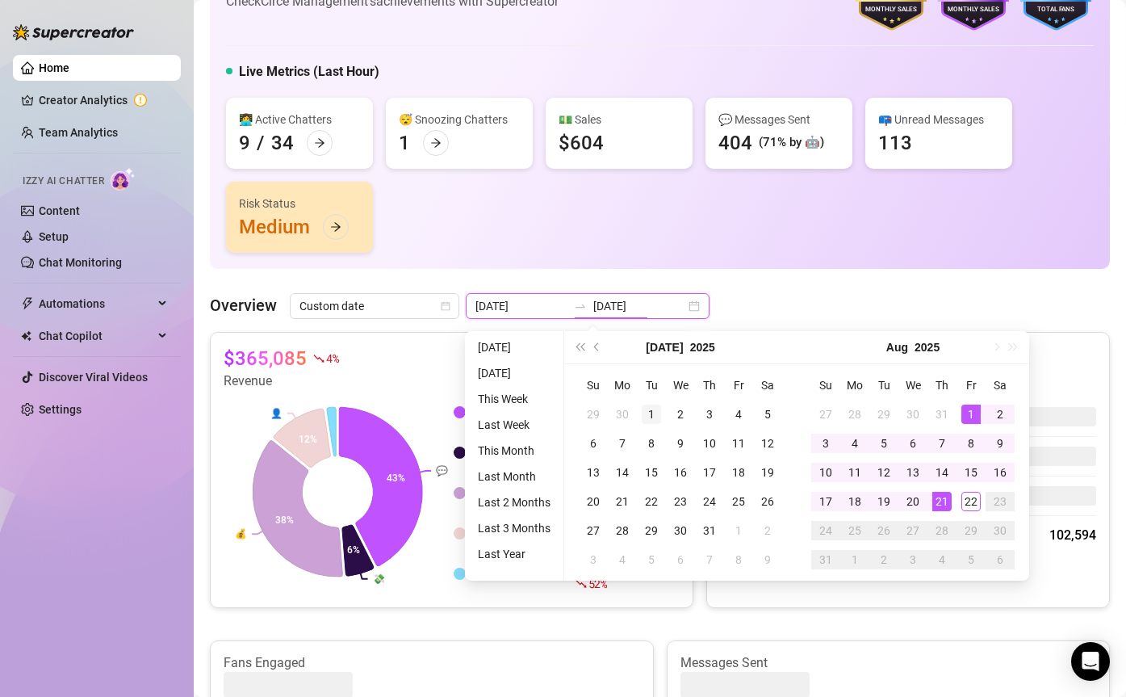
type input "2025-07-01"
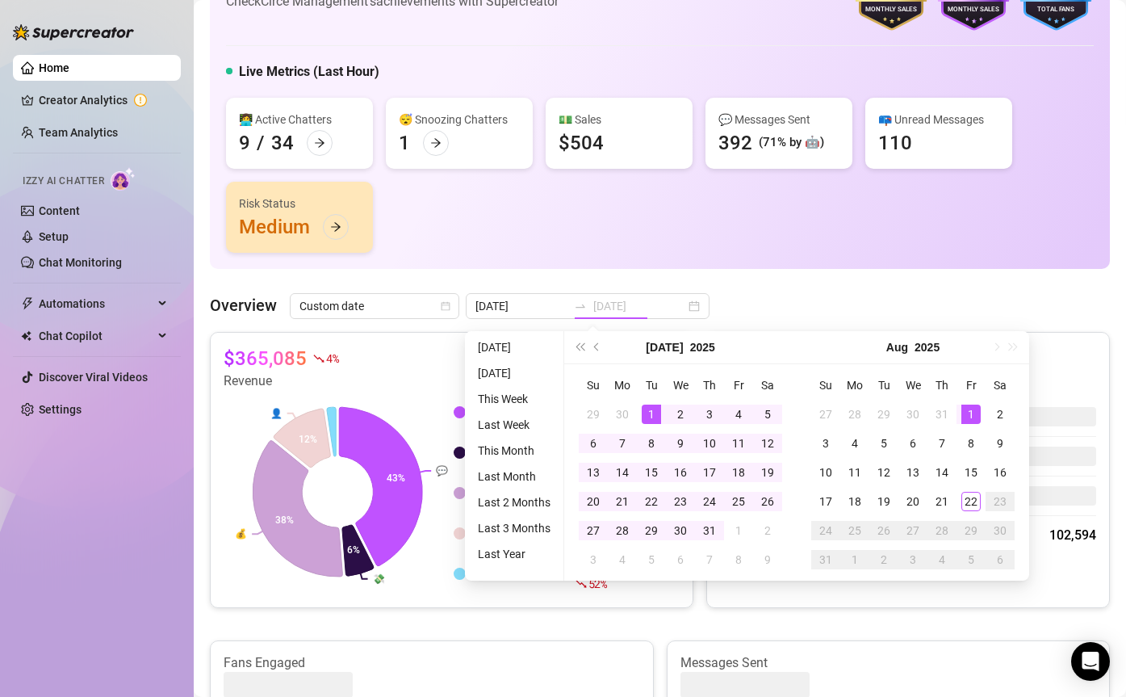
click at [650, 413] on div "1" at bounding box center [651, 413] width 19 height 19
click at [627, 494] on div "21" at bounding box center [622, 501] width 19 height 19
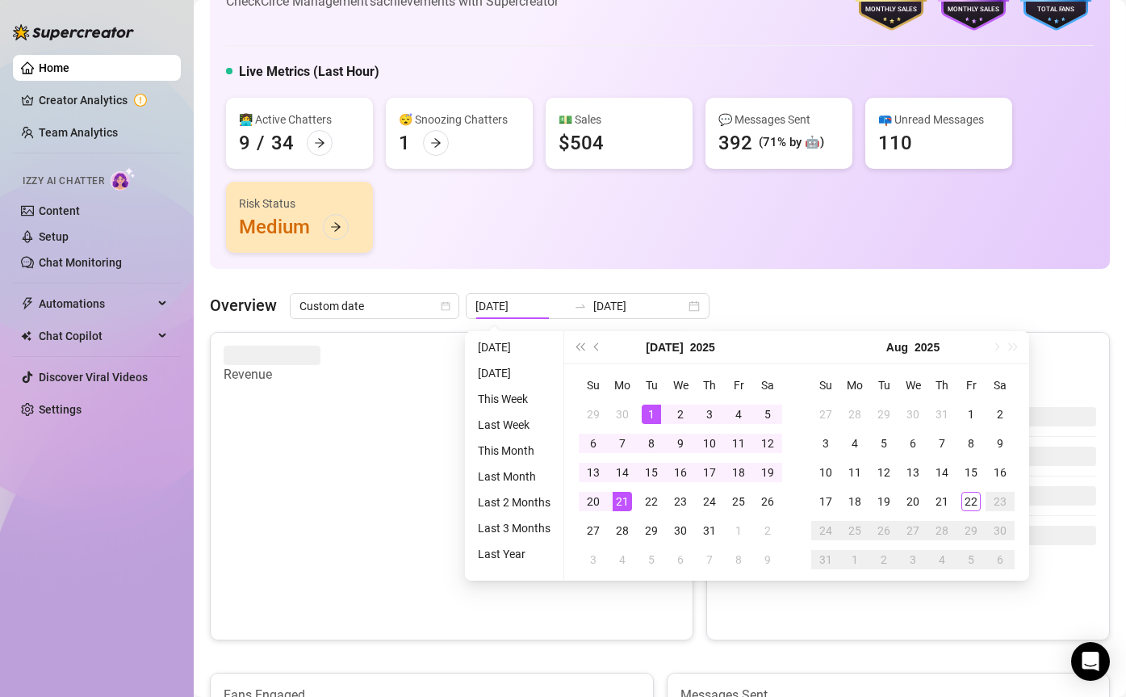
type input "2025-07-01"
type input "2025-07-21"
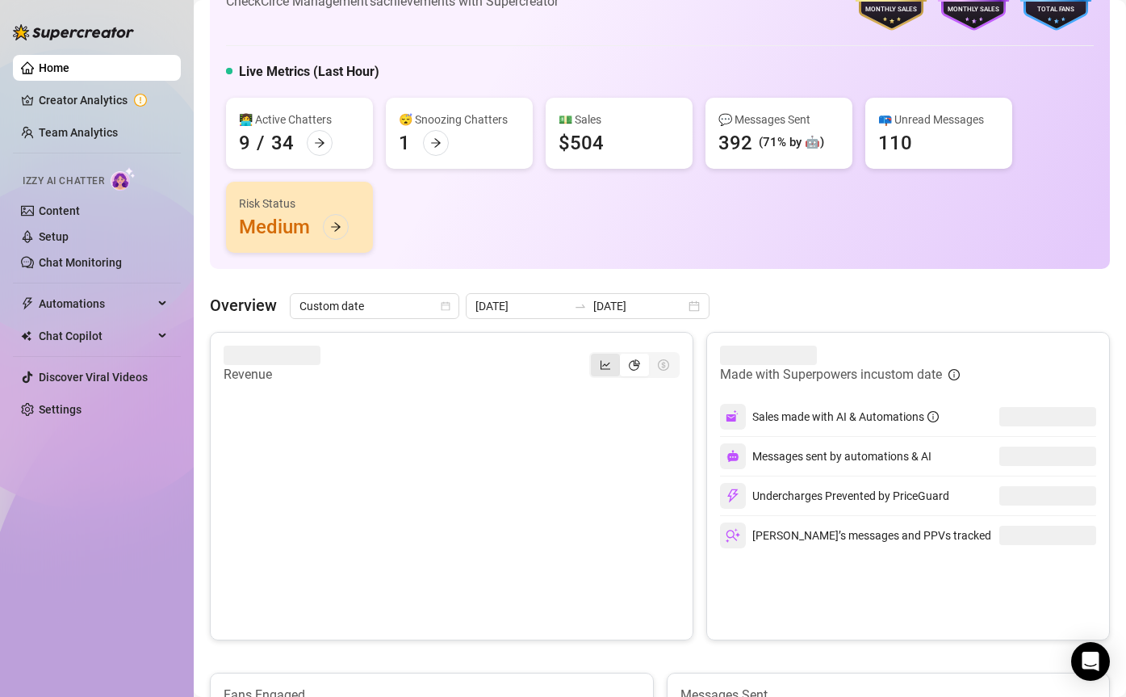
click at [602, 362] on icon "line-chart" at bounding box center [605, 364] width 11 height 11
click at [595, 356] on input "segmented control" at bounding box center [595, 356] width 0 height 0
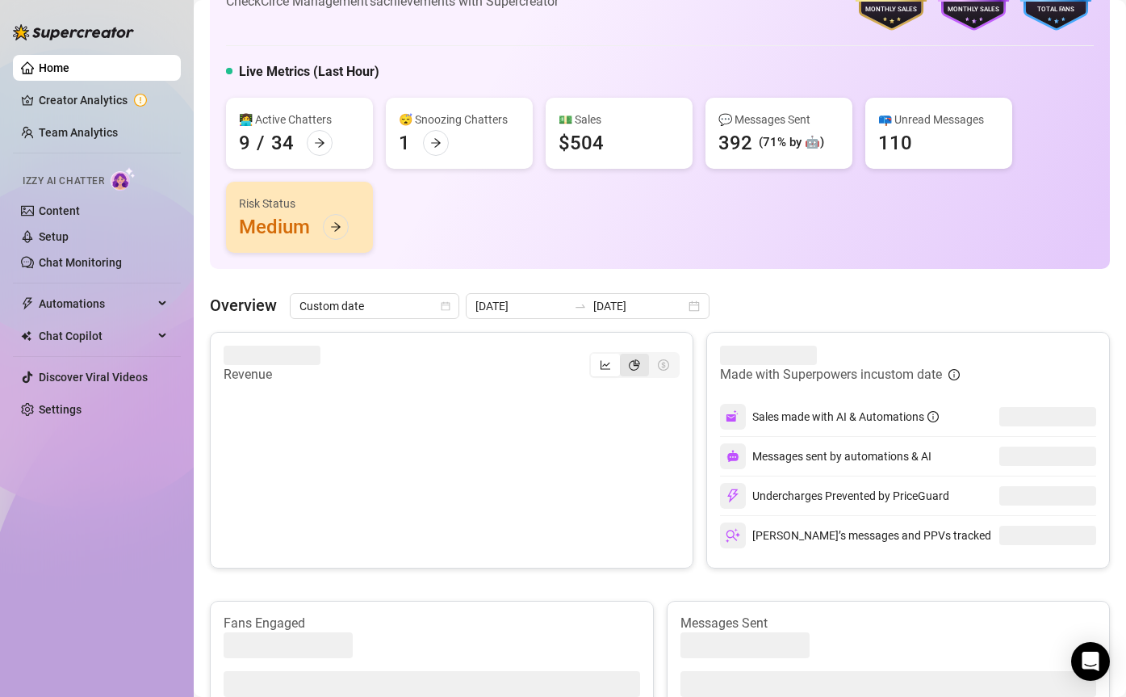
click at [630, 362] on icon "pie-chart" at bounding box center [634, 364] width 11 height 11
click at [624, 356] on input "segmented control" at bounding box center [624, 356] width 0 height 0
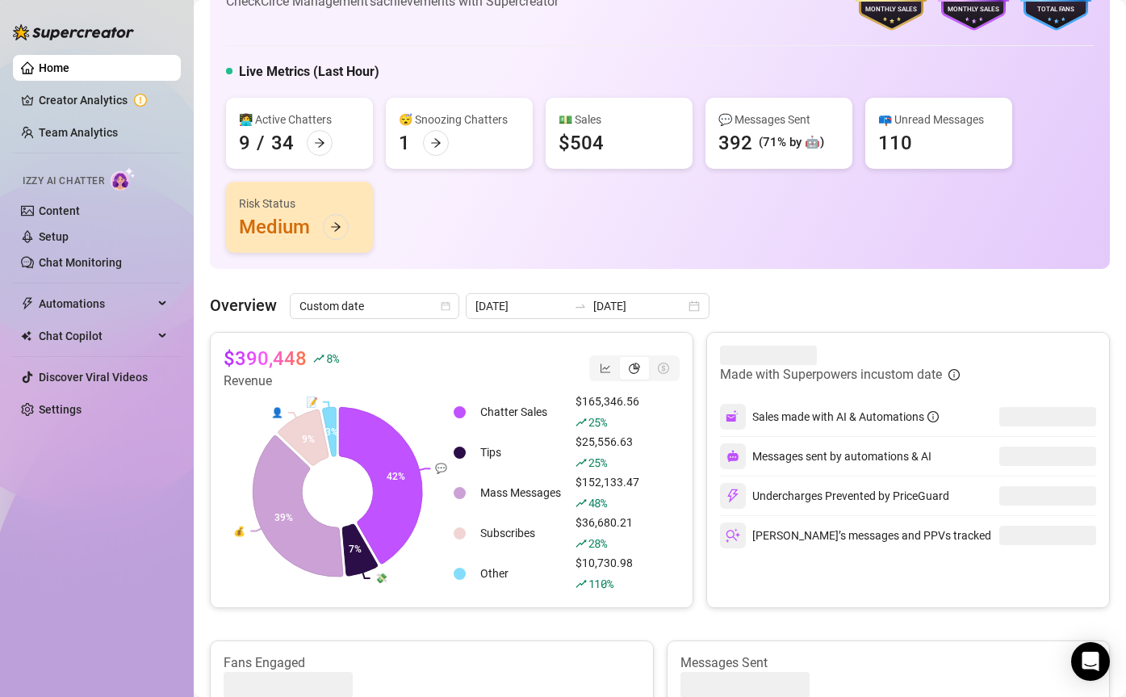
click at [766, 296] on div "Overview Custom date 2025-07-01 2025-07-21" at bounding box center [660, 306] width 900 height 26
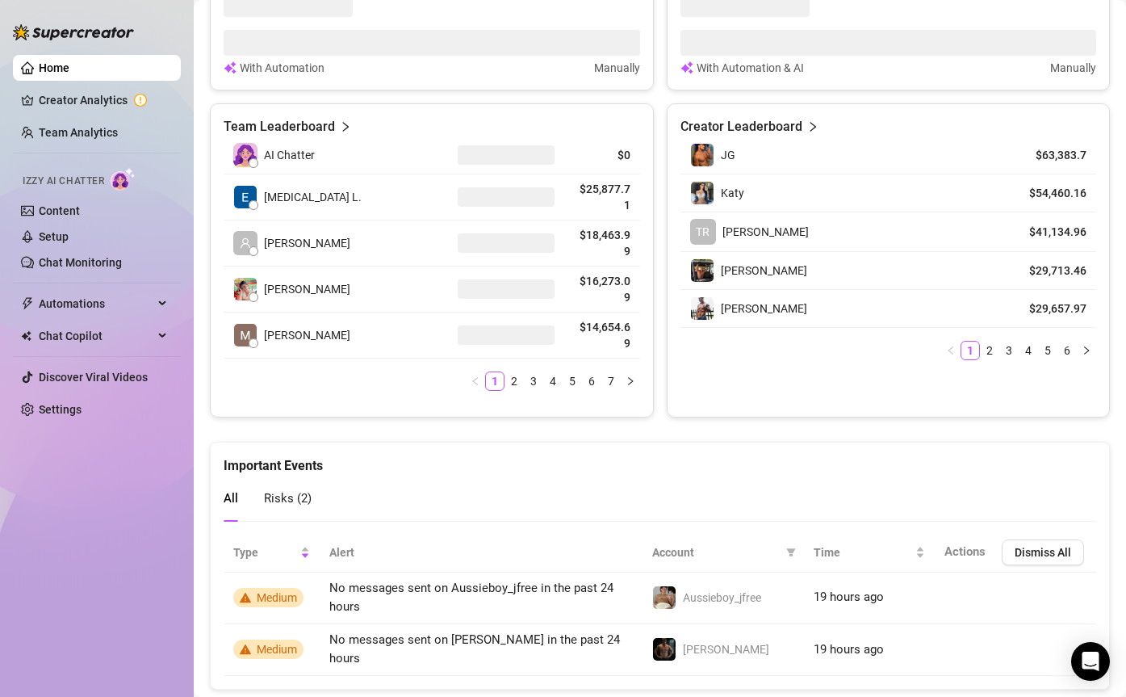
scroll to position [126, 0]
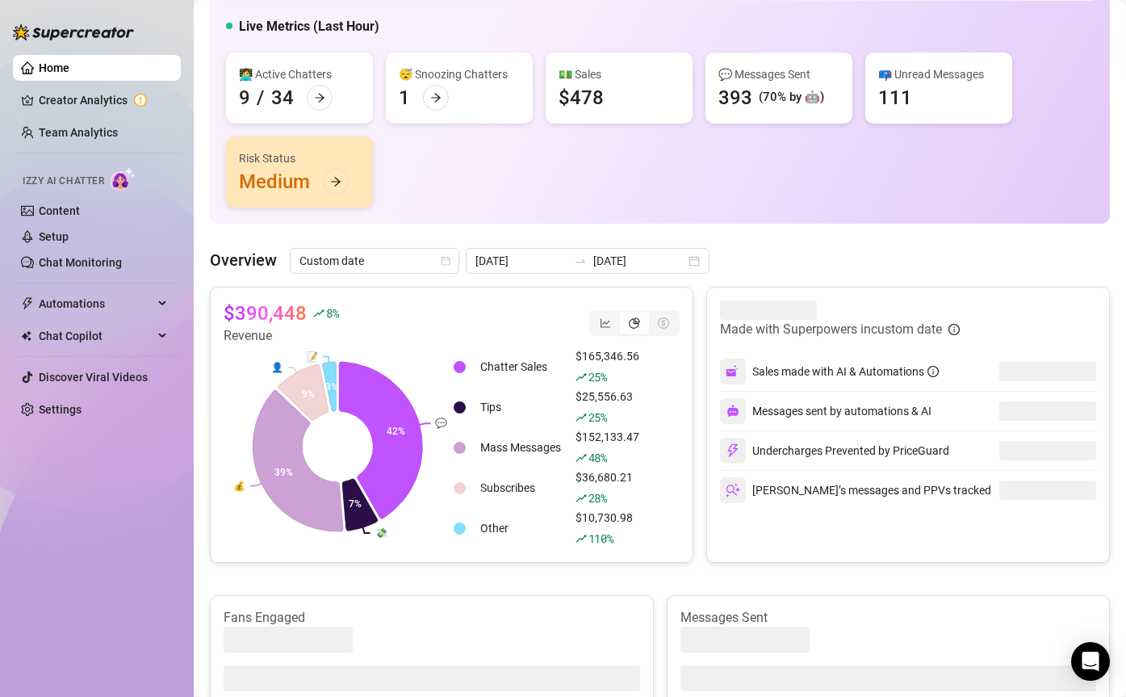
click at [88, 158] on ul "Home Creator Analytics Team Analytics Izzy AI Chatter Content Setup Chat Monito…" at bounding box center [97, 238] width 168 height 380
click at [88, 130] on link "Team Analytics" at bounding box center [78, 132] width 79 height 13
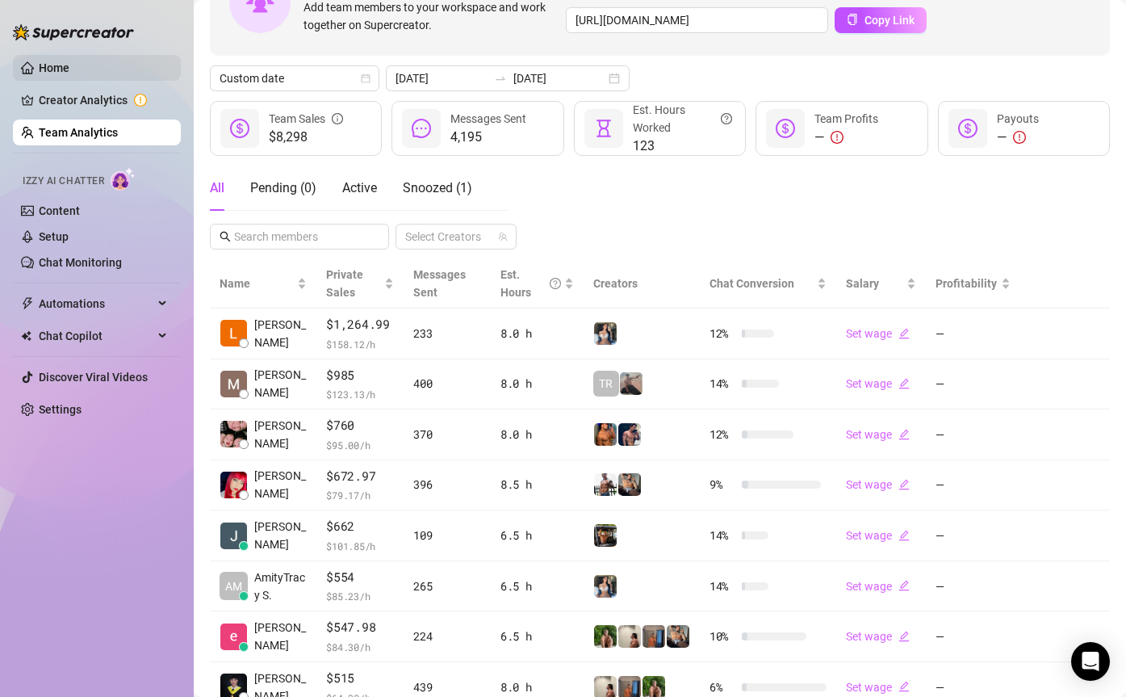
click at [69, 74] on link "Home" at bounding box center [54, 67] width 31 height 13
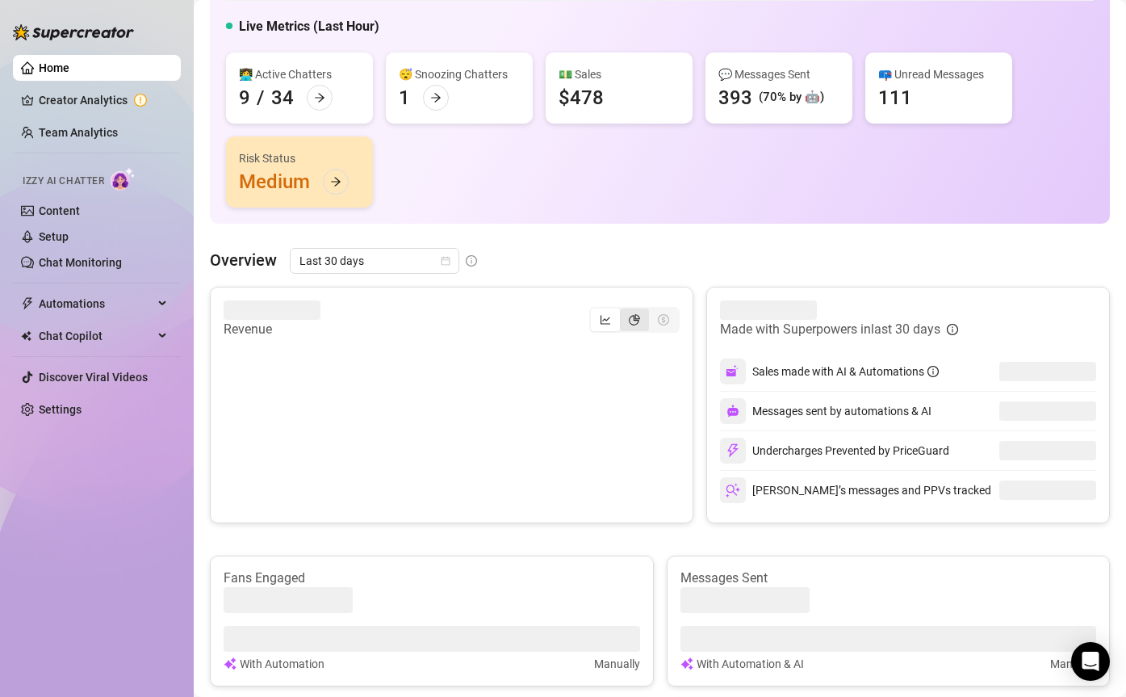
click at [632, 309] on div "segmented control" at bounding box center [634, 319] width 29 height 23
click at [624, 311] on input "segmented control" at bounding box center [624, 311] width 0 height 0
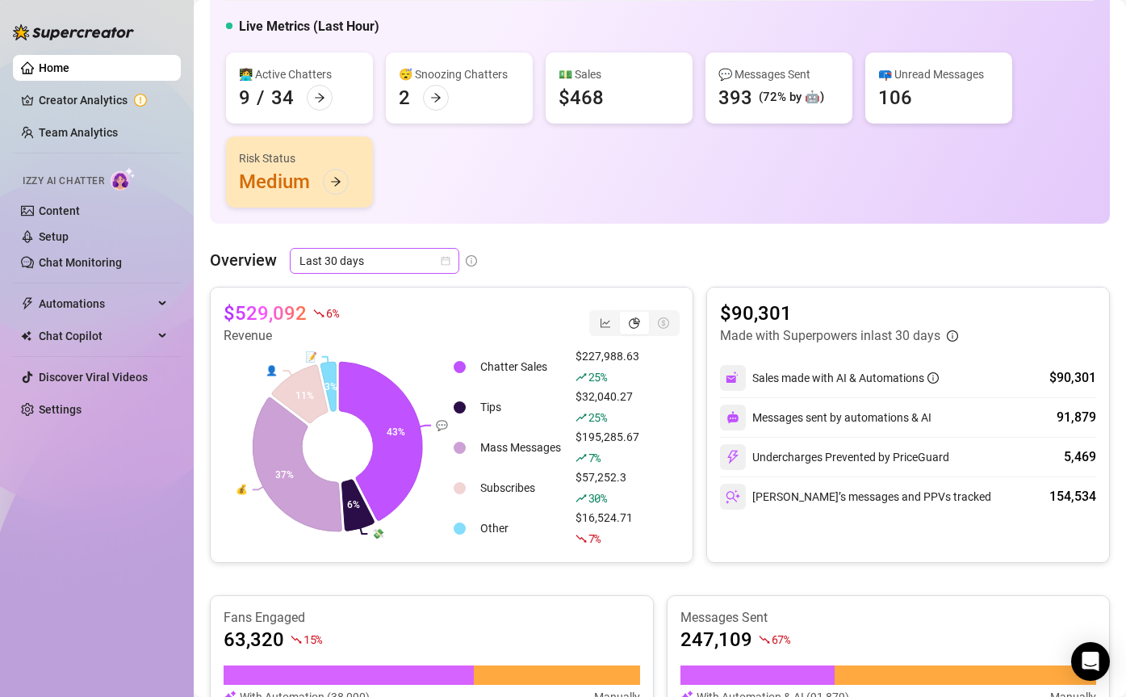
click at [362, 256] on span "Last 30 days" at bounding box center [374, 261] width 150 height 24
click at [419, 268] on span "Last 30 days" at bounding box center [374, 261] width 150 height 24
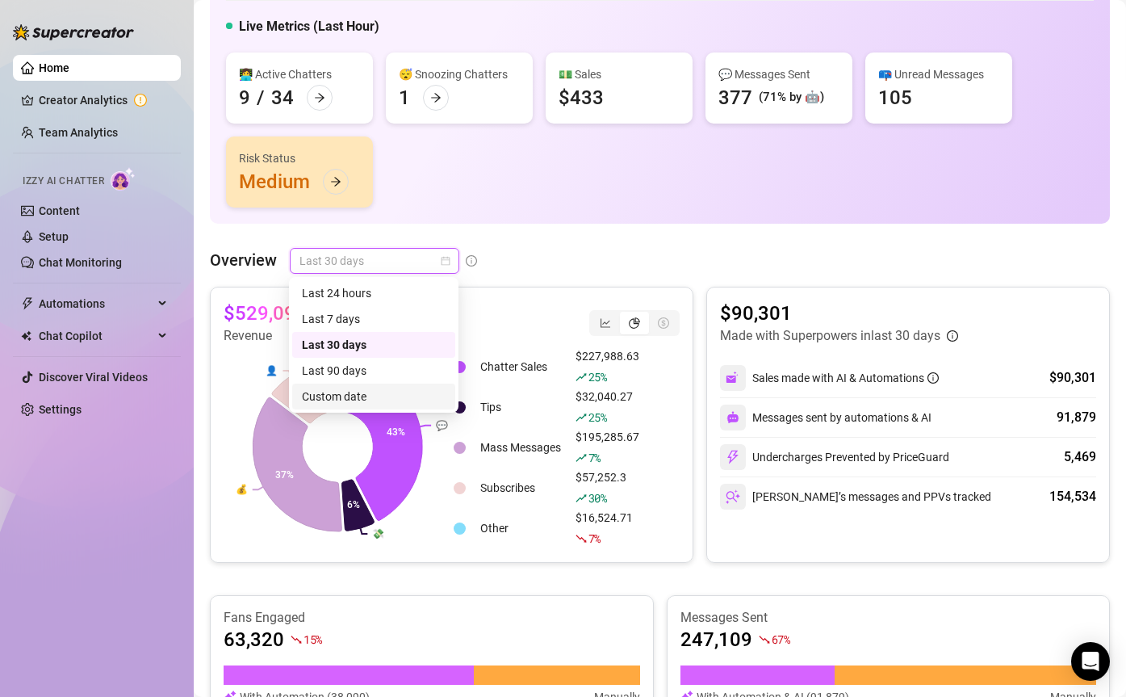
click at [395, 404] on div "Custom date" at bounding box center [374, 396] width 144 height 18
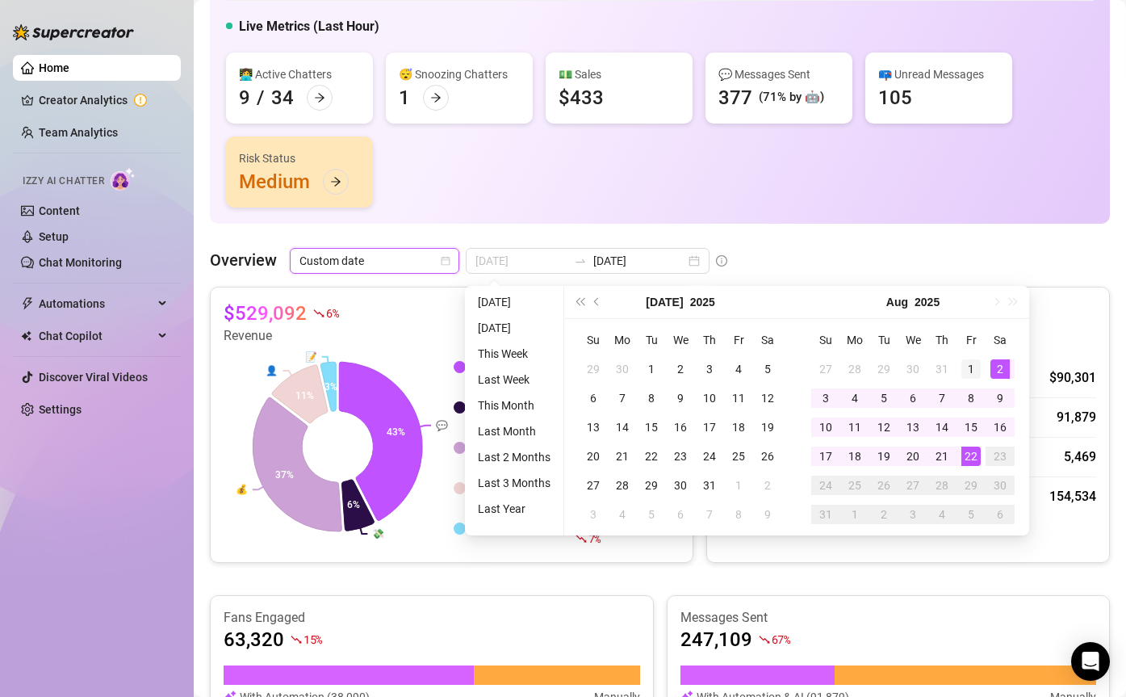
type input "2025-08-01"
click at [964, 367] on div "1" at bounding box center [970, 368] width 19 height 19
click at [965, 455] on div "22" at bounding box center [970, 455] width 19 height 19
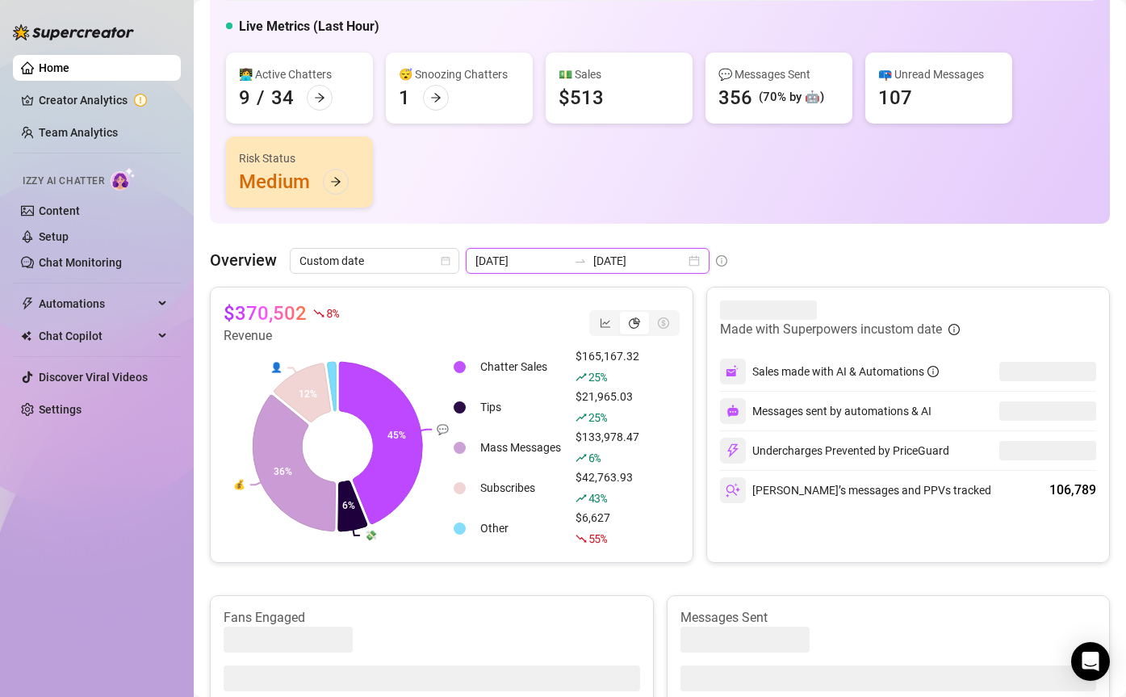
click at [616, 264] on input "[DATE]" at bounding box center [639, 261] width 92 height 18
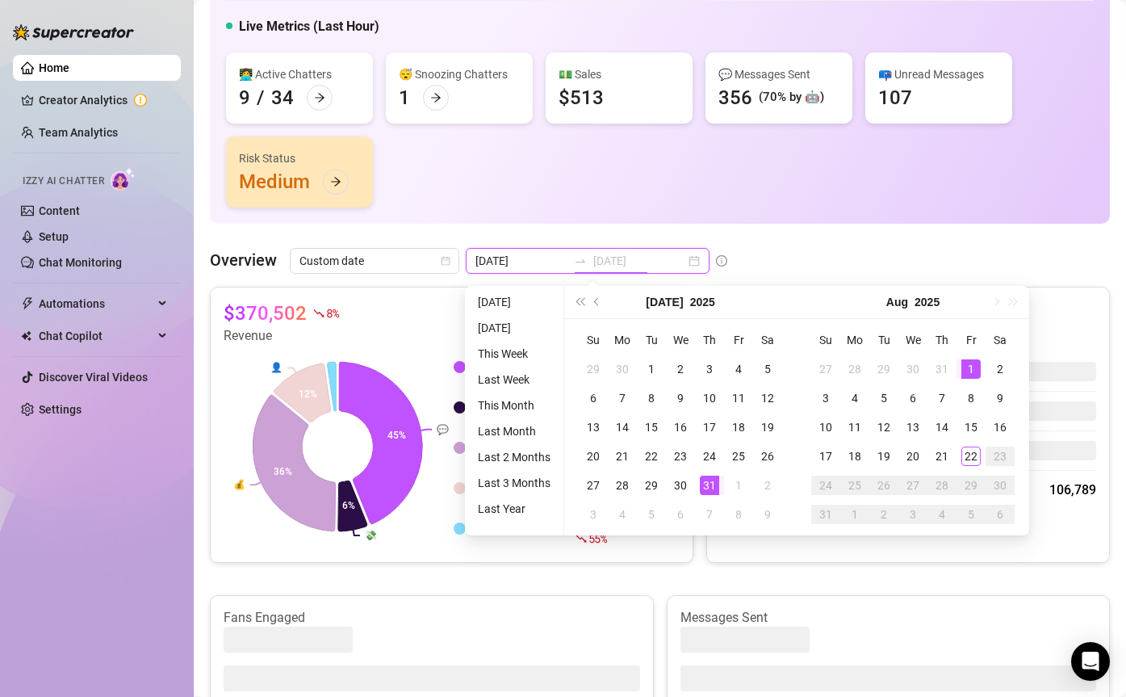
type input "2025-08-01"
click at [973, 366] on div "1" at bounding box center [970, 368] width 19 height 19
click at [944, 448] on div "21" at bounding box center [941, 455] width 19 height 19
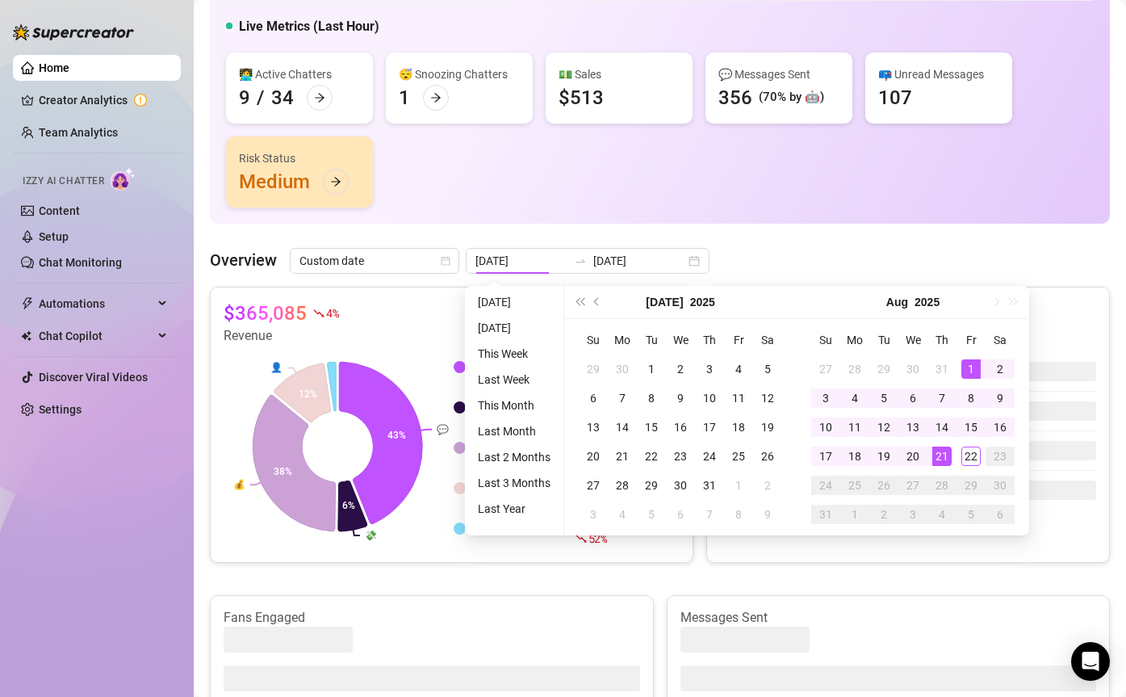
type input "2025-08-01"
type input "2025-08-21"
